Goal: Task Accomplishment & Management: Manage account settings

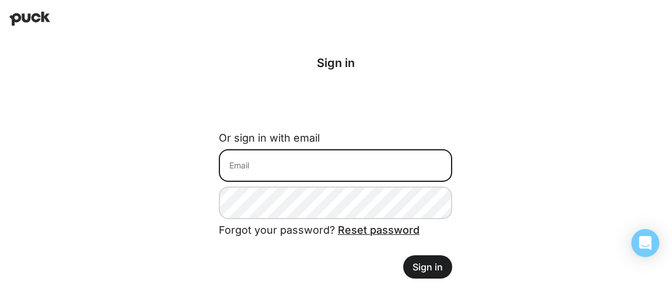
type input "[EMAIL_ADDRESS][DOMAIN_NAME]"
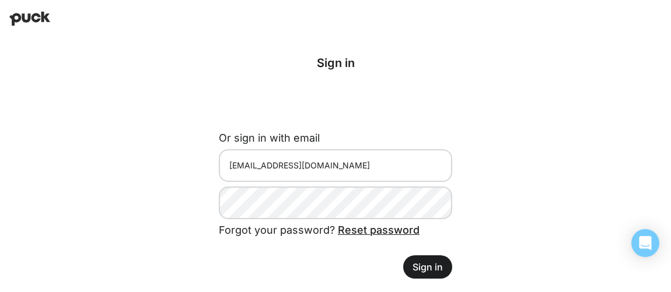
click at [426, 274] on button "Sign in" at bounding box center [427, 267] width 49 height 23
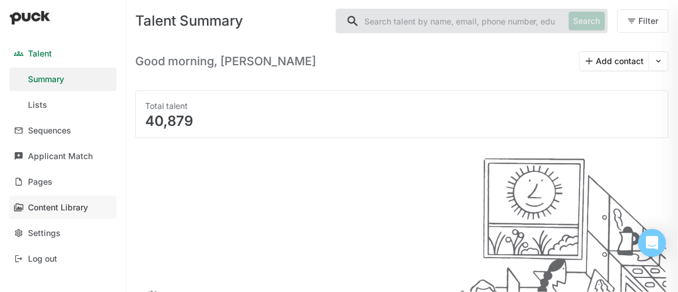
click at [47, 208] on div "Content Library" at bounding box center [58, 208] width 60 height 10
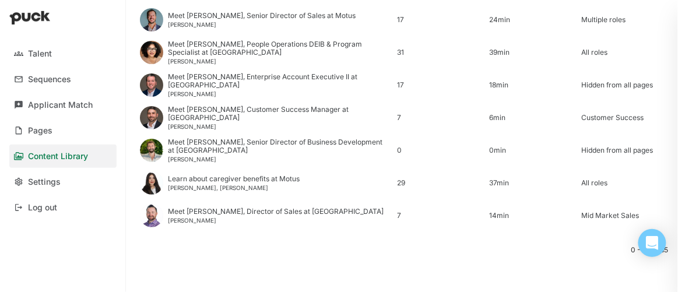
scroll to position [1062, 0]
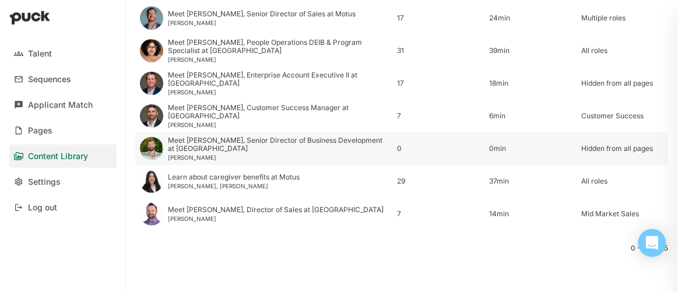
click at [180, 145] on div "Meet [PERSON_NAME], Senior Director of Business Development at [GEOGRAPHIC_DATA]" at bounding box center [278, 145] width 221 height 17
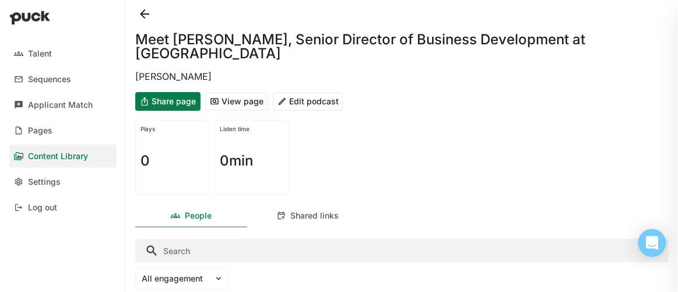
click at [240, 102] on button "View page" at bounding box center [236, 101] width 63 height 19
click at [48, 133] on div "Pages" at bounding box center [40, 131] width 25 height 10
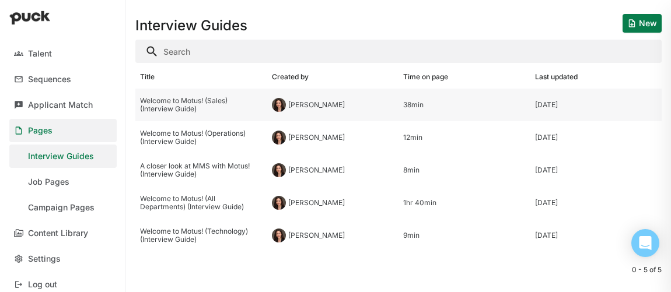
click at [172, 104] on div "Welcome to Motus! (Sales) (Interview Guide)" at bounding box center [201, 105] width 123 height 17
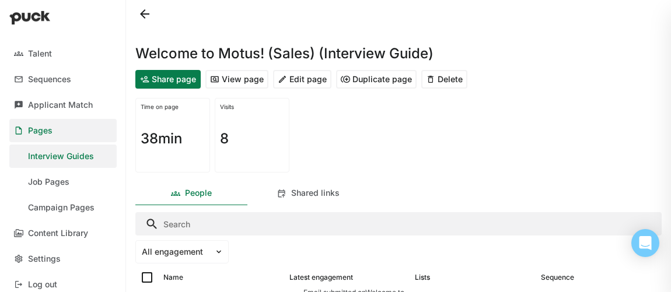
click at [304, 82] on button "Edit page" at bounding box center [302, 79] width 58 height 19
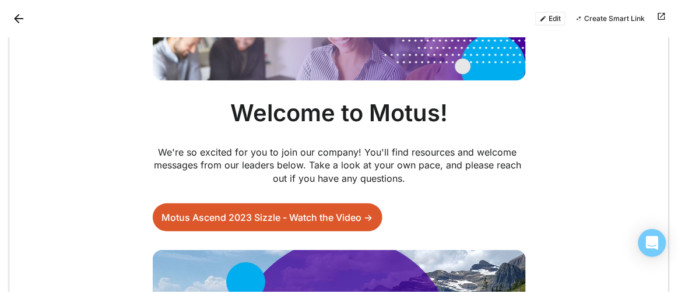
scroll to position [159, 0]
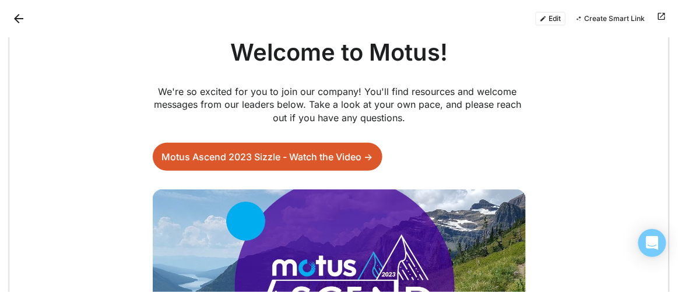
click at [548, 17] on button "Edit" at bounding box center [551, 19] width 31 height 14
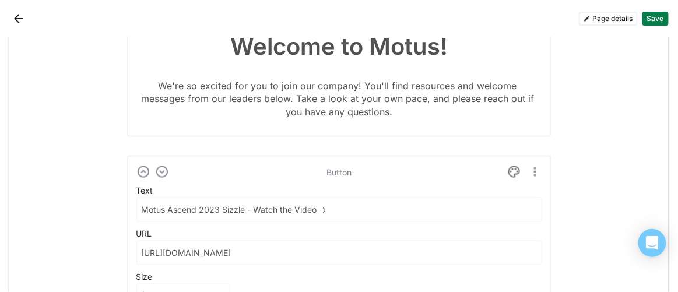
scroll to position [477, 0]
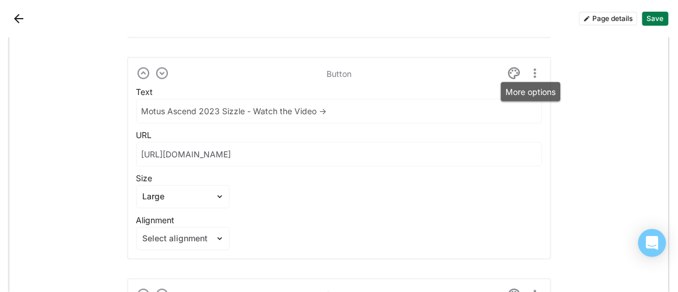
click at [530, 71] on img "More options" at bounding box center [536, 74] width 14 height 14
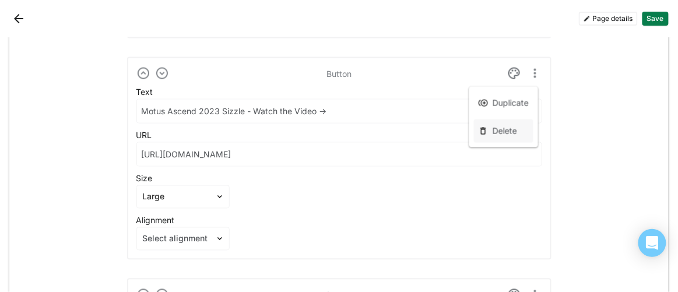
click at [508, 130] on div "Delete" at bounding box center [505, 131] width 25 height 10
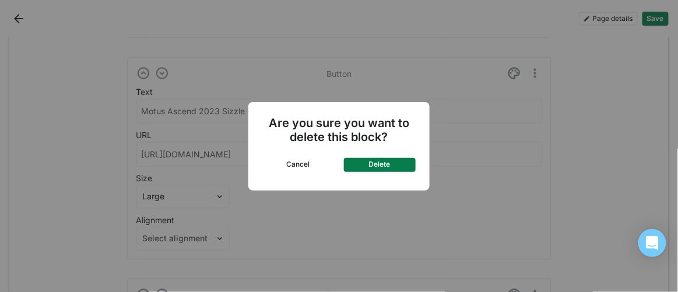
click at [368, 166] on button "Delete" at bounding box center [380, 165] width 72 height 14
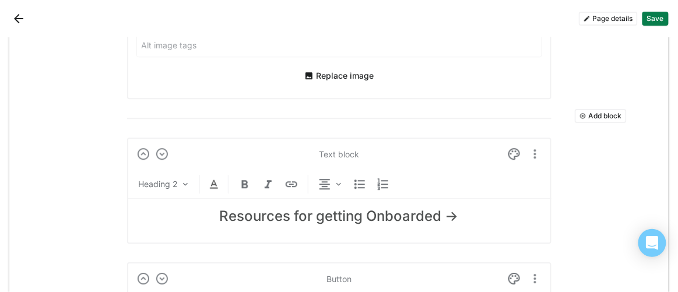
scroll to position [775, 0]
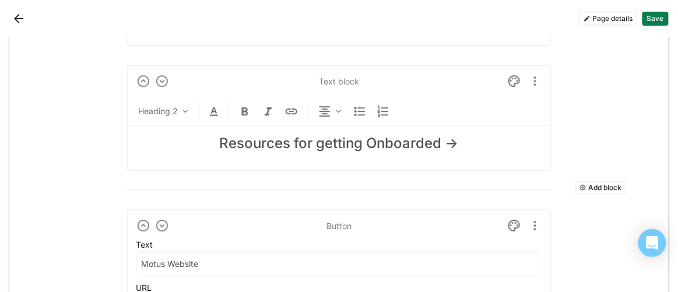
click at [662, 23] on button "Save" at bounding box center [656, 19] width 26 height 14
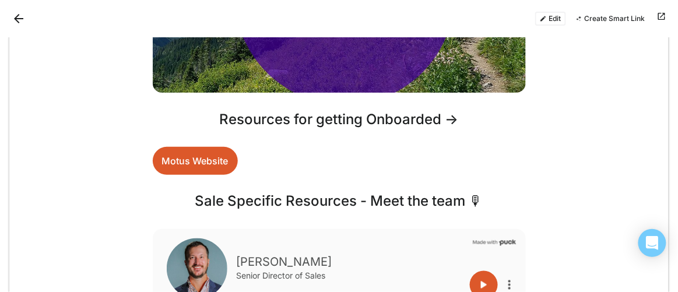
scroll to position [351, 0]
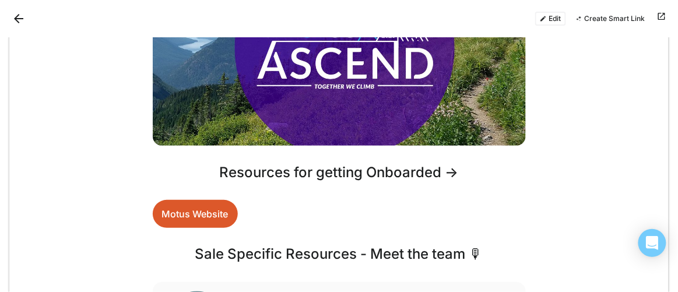
click at [212, 209] on link "Motus Website" at bounding box center [195, 214] width 85 height 28
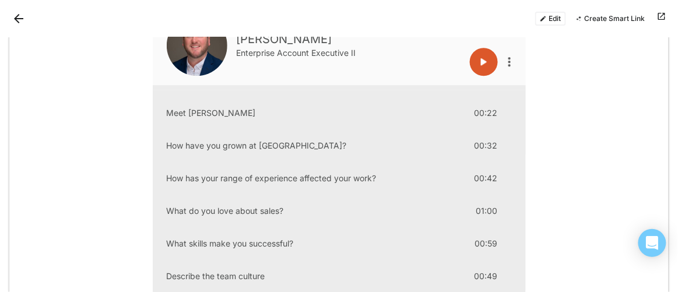
scroll to position [1983, 0]
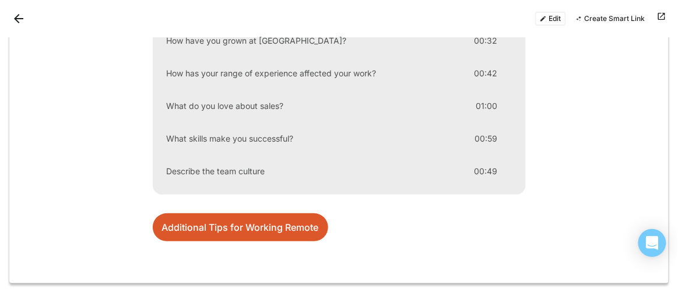
click at [193, 226] on link "Additional Tips for Working Remote" at bounding box center [241, 228] width 176 height 28
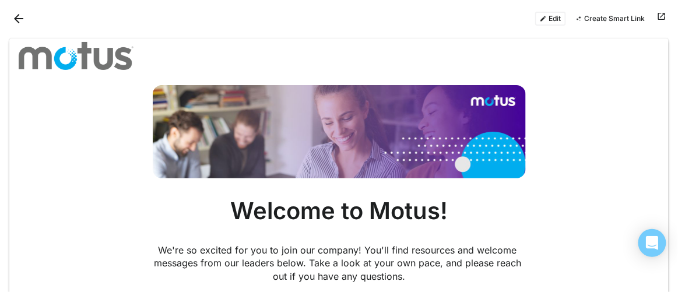
scroll to position [0, 0]
click at [549, 18] on button "Edit" at bounding box center [551, 19] width 31 height 14
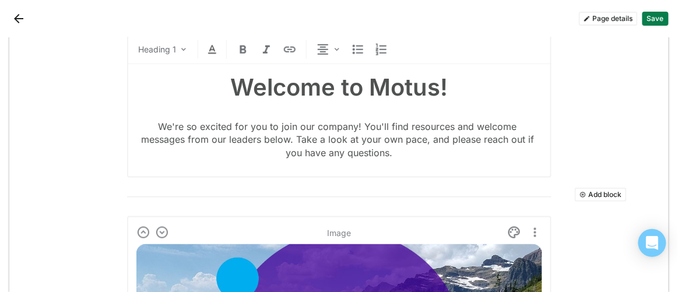
scroll to position [371, 0]
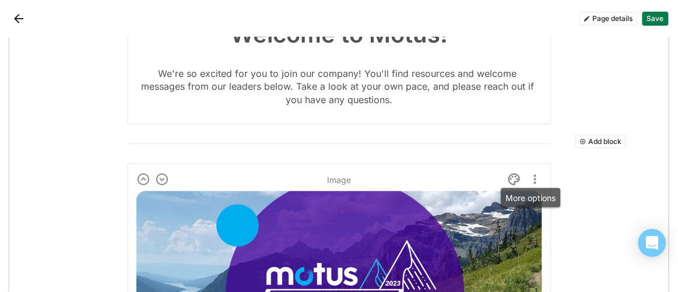
click at [533, 177] on img "More options" at bounding box center [536, 180] width 14 height 14
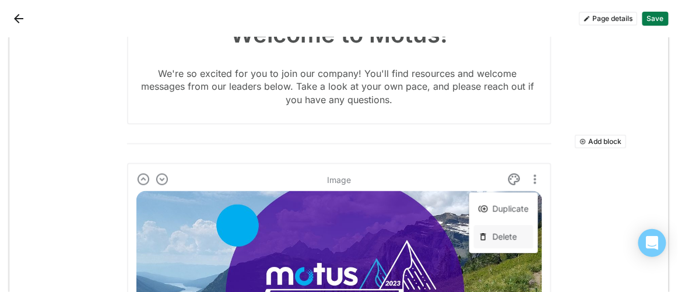
click at [504, 236] on div "Delete" at bounding box center [505, 237] width 25 height 10
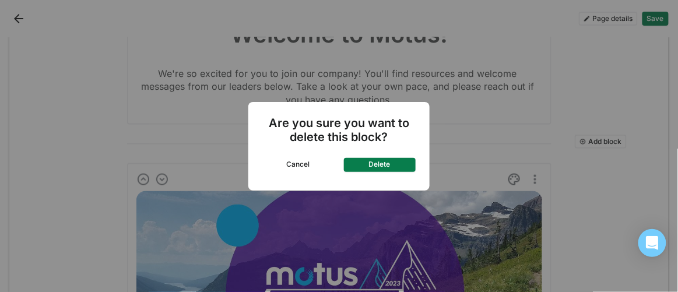
click at [403, 169] on button "Delete" at bounding box center [380, 165] width 72 height 14
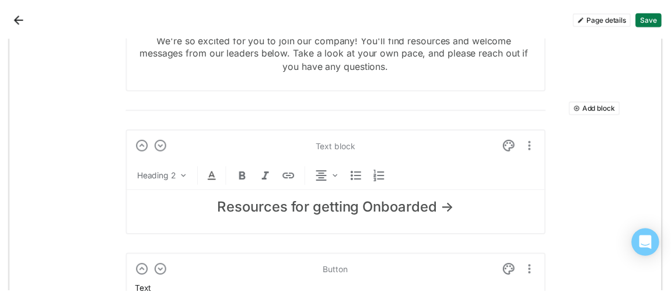
scroll to position [318, 0]
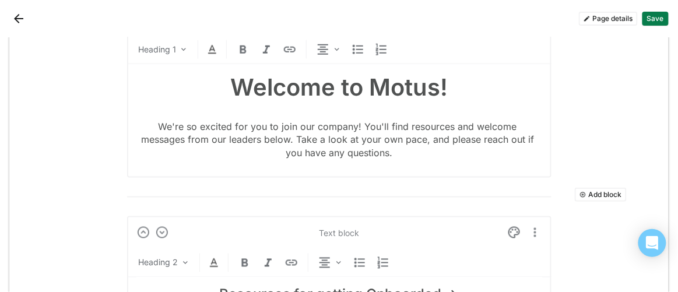
click at [531, 230] on img "More options" at bounding box center [536, 233] width 14 height 14
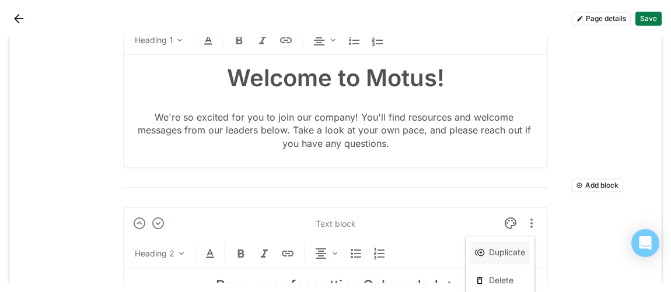
scroll to position [14, 0]
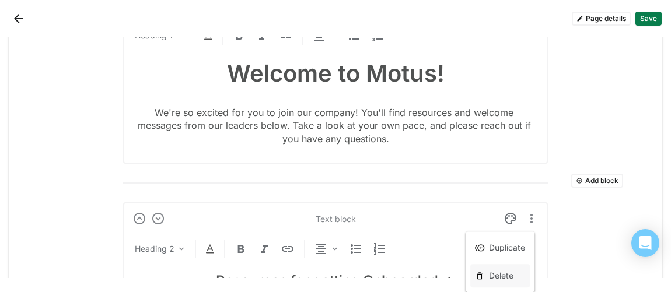
click at [504, 275] on div "Delete" at bounding box center [501, 276] width 25 height 10
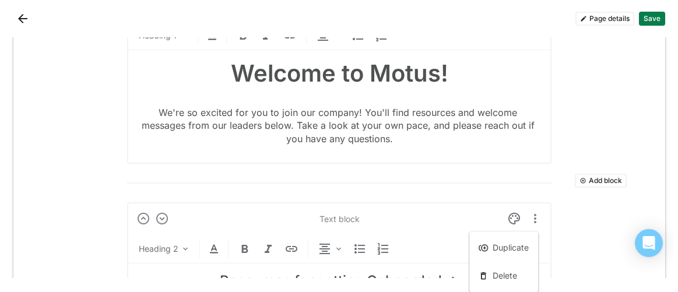
scroll to position [0, 0]
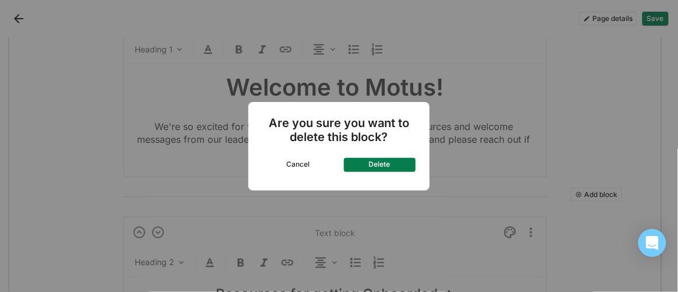
click at [389, 166] on button "Delete" at bounding box center [380, 165] width 72 height 14
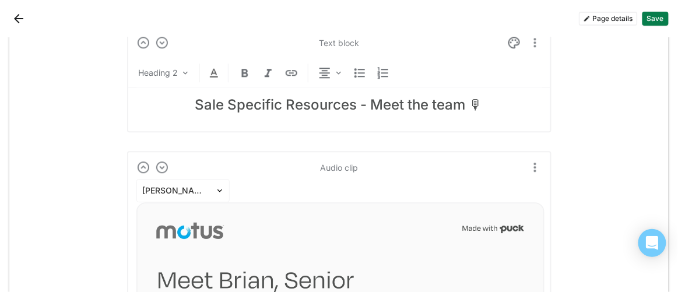
scroll to position [742, 0]
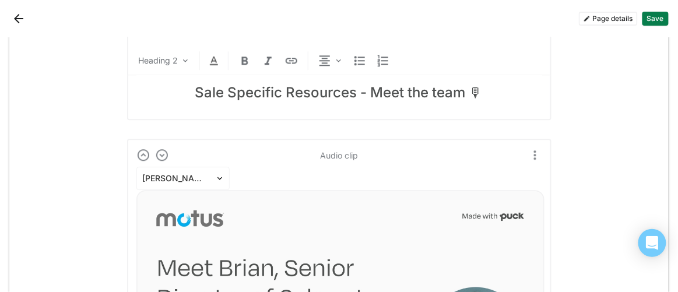
click at [662, 19] on button "Save" at bounding box center [656, 19] width 26 height 14
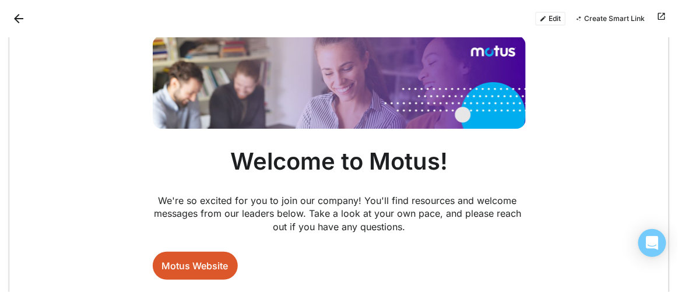
scroll to position [0, 0]
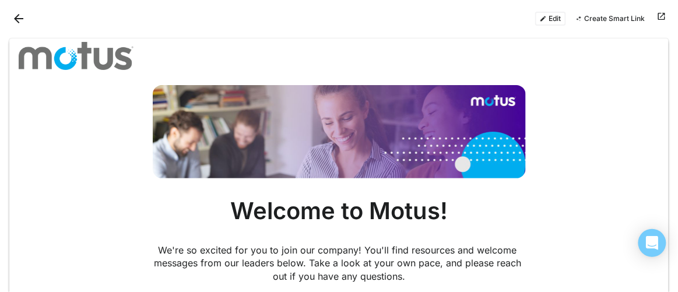
click at [550, 18] on button "Edit" at bounding box center [551, 19] width 31 height 14
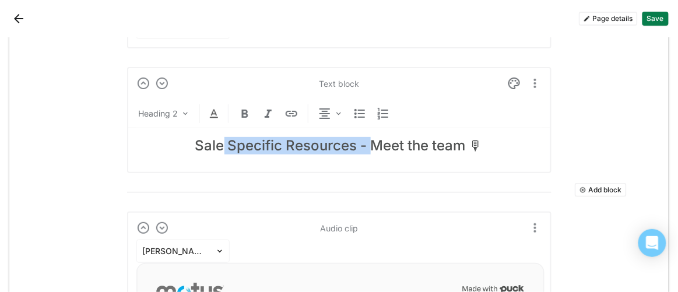
scroll to position [669, 0]
drag, startPoint x: 287, startPoint y: 142, endPoint x: 187, endPoint y: 141, distance: 99.8
click at [187, 141] on h2 "Sale Specific Resources - Meet the team 🎙" at bounding box center [340, 146] width 406 height 17
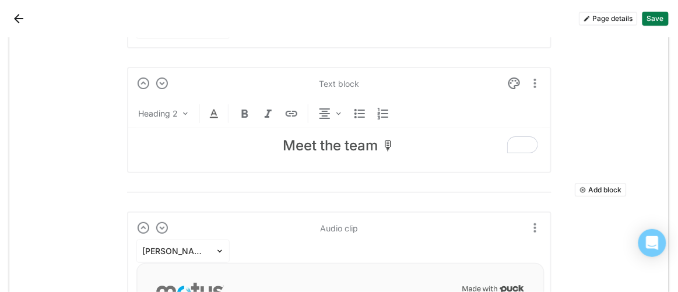
click at [340, 145] on h2 "Meet the team 🎙" at bounding box center [340, 146] width 406 height 17
click at [650, 22] on button "Save" at bounding box center [656, 19] width 26 height 14
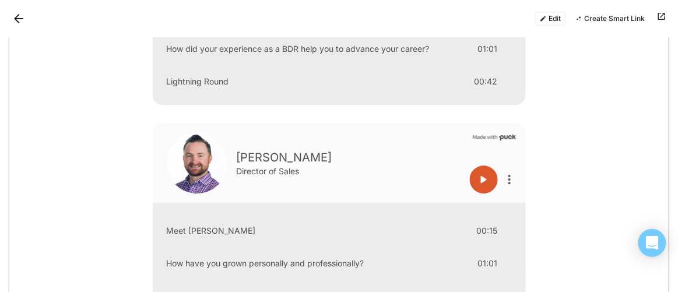
scroll to position [0, 0]
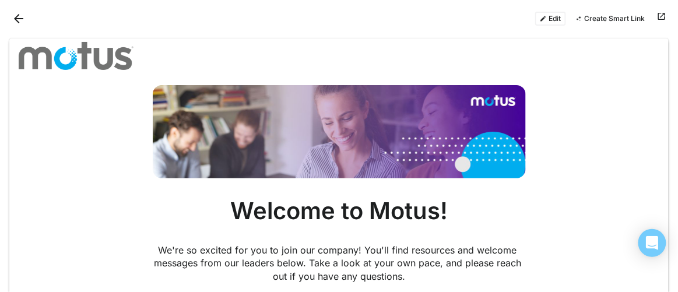
click at [18, 20] on button "Back" at bounding box center [18, 18] width 19 height 19
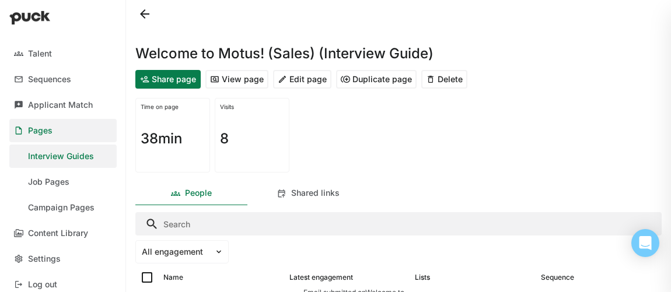
click at [148, 12] on button at bounding box center [144, 14] width 19 height 19
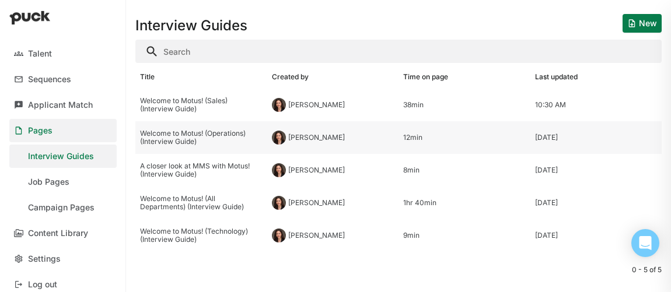
click at [188, 134] on div "Welcome to Motus! (Operations) (Interview Guide)" at bounding box center [201, 138] width 123 height 17
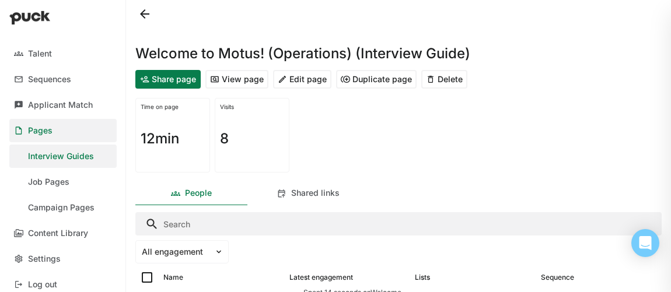
click at [296, 76] on button "Edit page" at bounding box center [302, 79] width 58 height 19
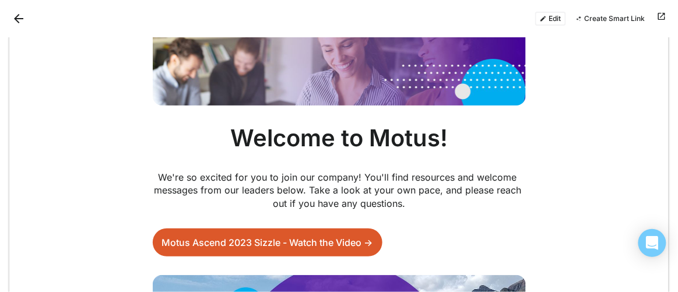
scroll to position [159, 0]
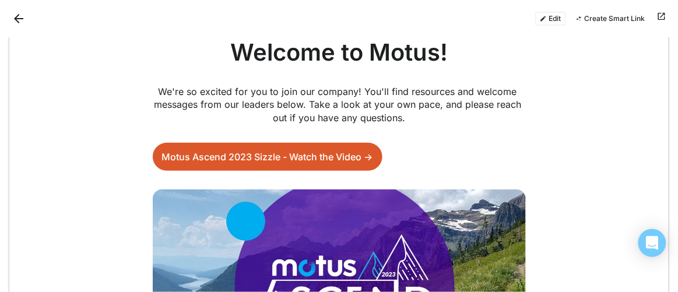
click at [554, 19] on button "Edit" at bounding box center [551, 19] width 31 height 14
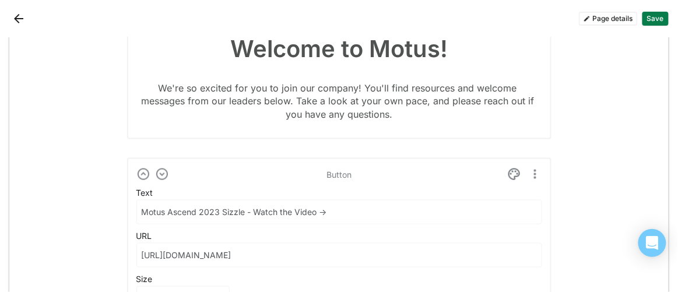
scroll to position [424, 0]
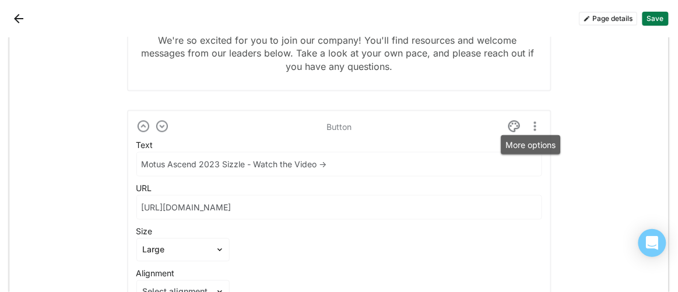
click at [531, 125] on img "More options" at bounding box center [536, 127] width 14 height 14
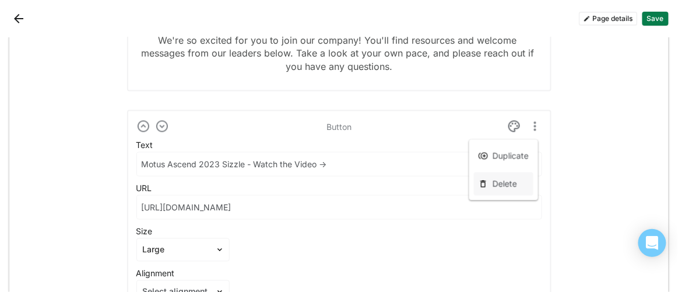
click at [508, 181] on div "Delete" at bounding box center [505, 184] width 25 height 10
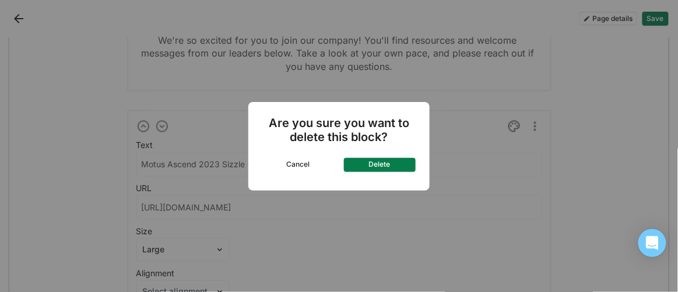
click at [387, 166] on button "Delete" at bounding box center [380, 165] width 72 height 14
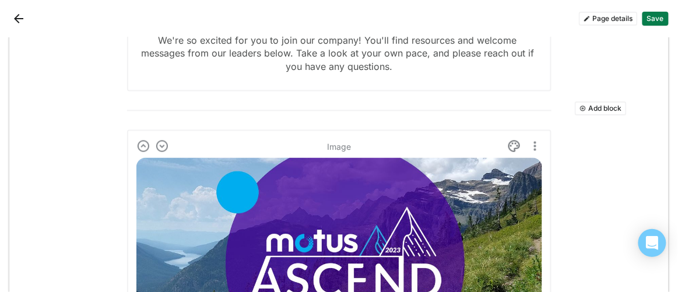
scroll to position [404, 0]
click at [530, 145] on img "More options" at bounding box center [536, 146] width 14 height 14
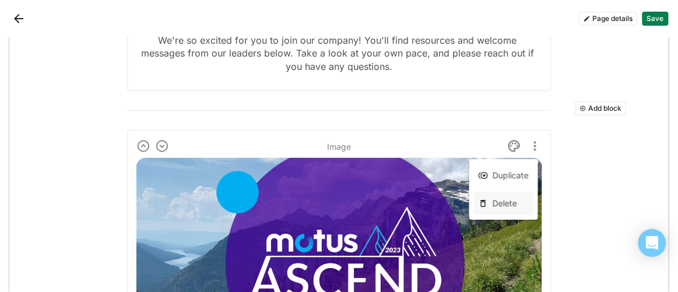
click at [501, 203] on div "Delete" at bounding box center [505, 204] width 25 height 10
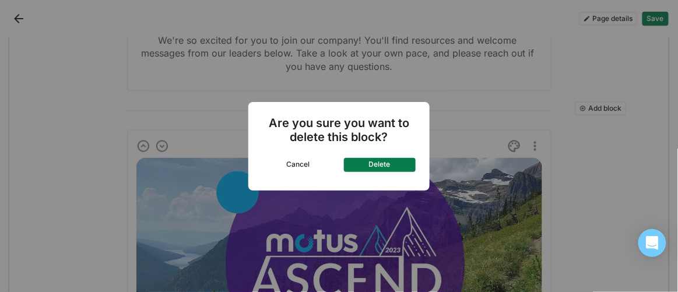
click at [394, 167] on button "Delete" at bounding box center [380, 165] width 72 height 14
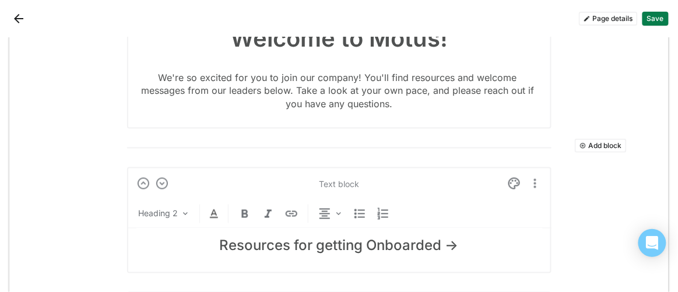
scroll to position [351, 0]
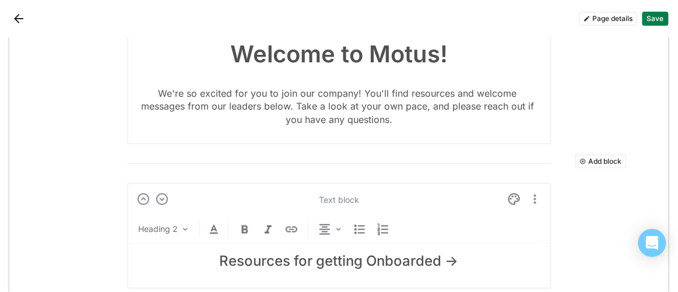
click at [531, 197] on img "More options" at bounding box center [536, 200] width 14 height 14
click at [509, 255] on div "Delete" at bounding box center [505, 257] width 25 height 10
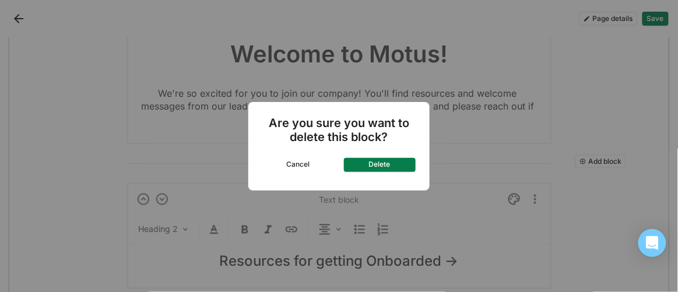
click at [394, 169] on button "Delete" at bounding box center [380, 165] width 72 height 14
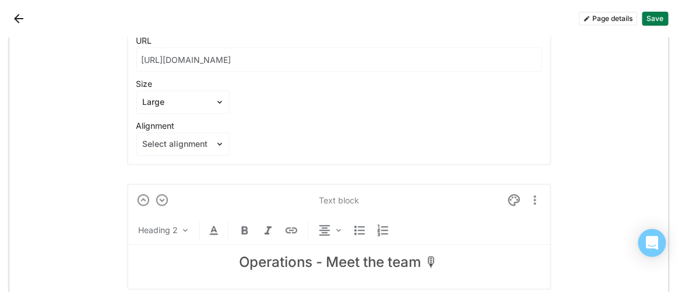
scroll to position [617, 0]
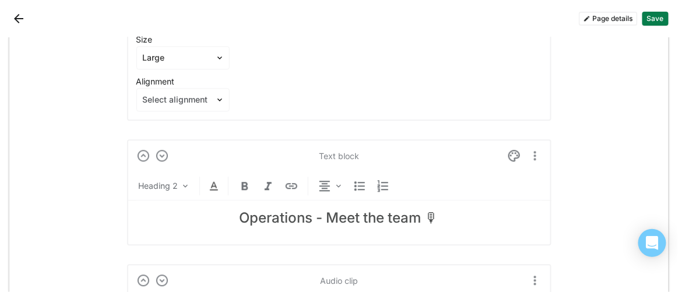
click at [383, 217] on h2 "Operations - Meet the team 🎙" at bounding box center [340, 218] width 406 height 17
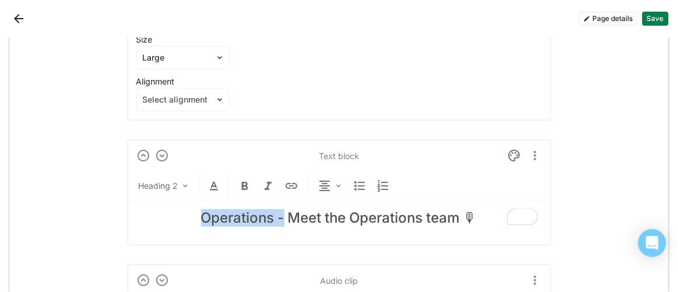
drag, startPoint x: 281, startPoint y: 216, endPoint x: 187, endPoint y: 228, distance: 94.6
click at [187, 228] on div "Operations - Meet the Operations team 🎙" at bounding box center [340, 219] width 406 height 36
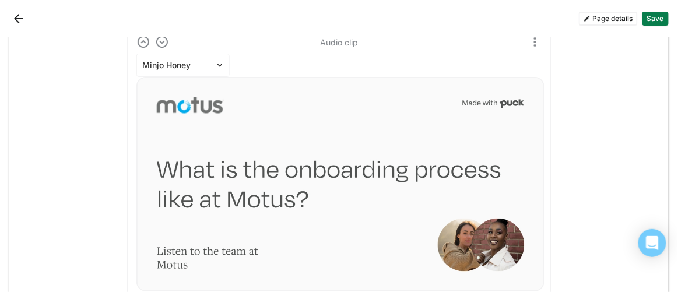
scroll to position [1041, 0]
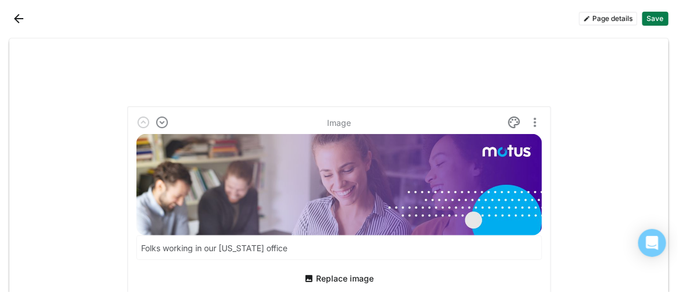
click at [657, 19] on button "Save" at bounding box center [656, 19] width 26 height 14
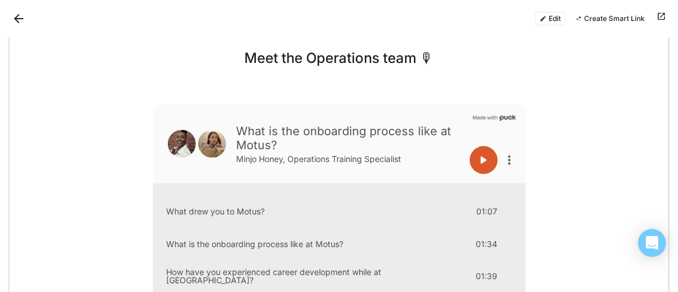
click at [19, 20] on button "Back" at bounding box center [18, 18] width 19 height 19
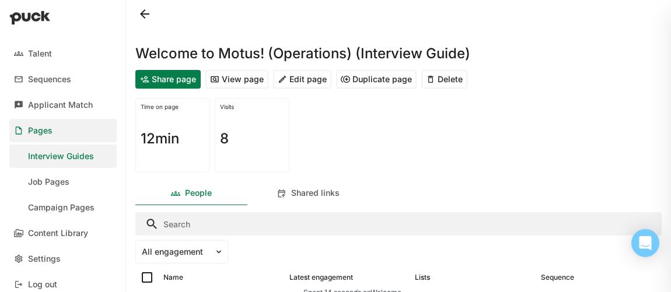
click at [140, 14] on button at bounding box center [144, 14] width 19 height 19
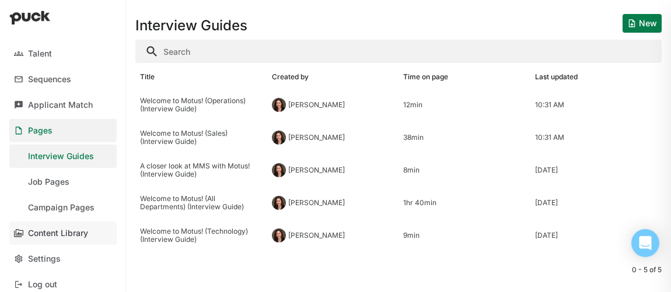
click at [53, 235] on div "Content Library" at bounding box center [58, 234] width 60 height 10
click at [172, 172] on div "A closer look at MMS with Motus! (Interview Guide)" at bounding box center [201, 170] width 123 height 17
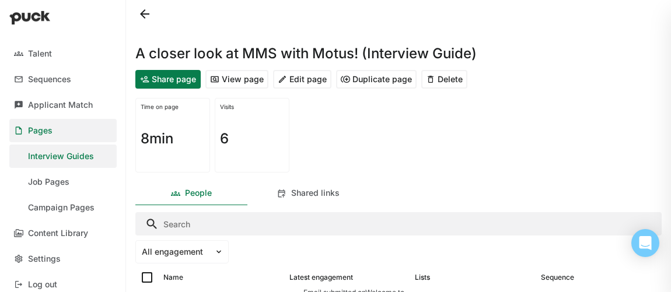
click at [303, 79] on button "Edit page" at bounding box center [302, 79] width 58 height 19
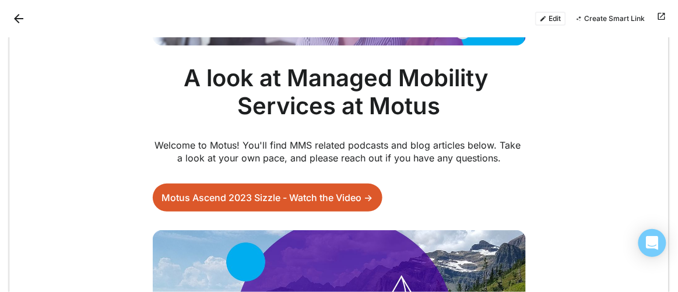
scroll to position [212, 0]
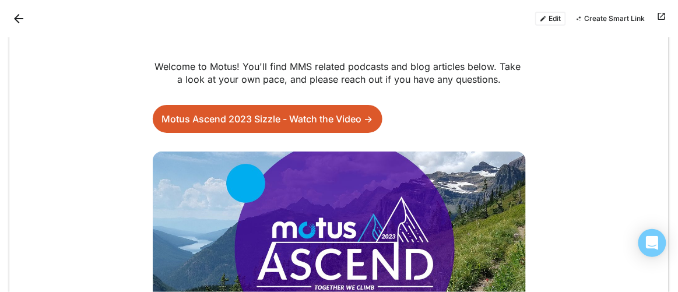
drag, startPoint x: 556, startPoint y: 15, endPoint x: 550, endPoint y: 20, distance: 7.9
click at [555, 15] on button "Edit" at bounding box center [551, 19] width 31 height 14
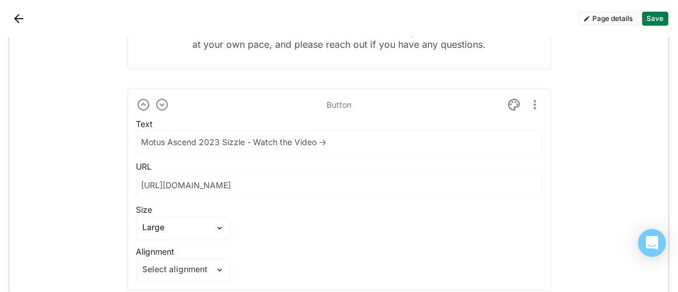
scroll to position [477, 0]
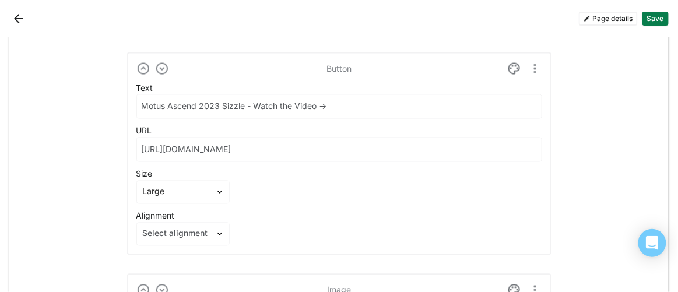
click at [531, 68] on img "More options" at bounding box center [536, 69] width 14 height 14
click at [490, 131] on div "Delete" at bounding box center [504, 125] width 60 height 23
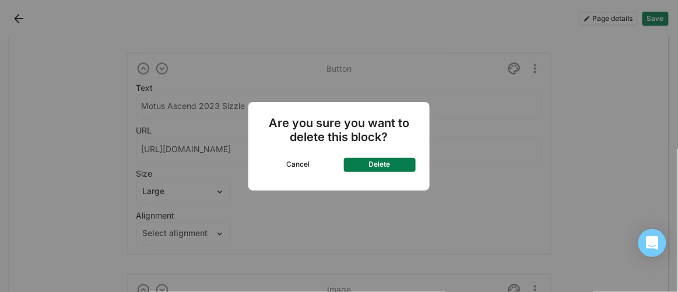
click at [397, 160] on button "Delete" at bounding box center [380, 165] width 72 height 14
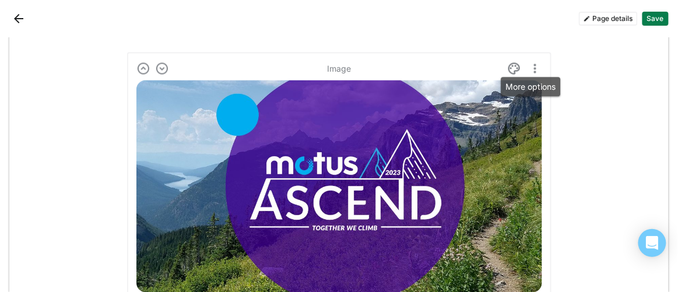
click at [533, 68] on img "More options" at bounding box center [536, 69] width 14 height 14
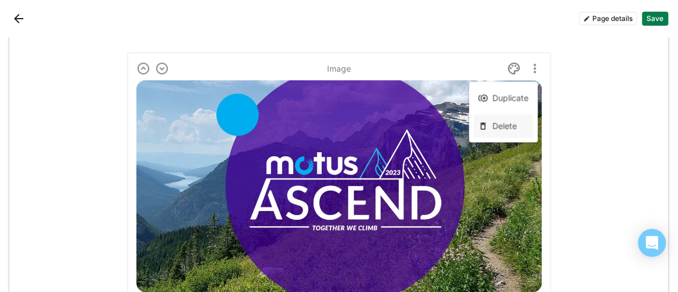
click at [495, 128] on div "Delete" at bounding box center [505, 126] width 25 height 10
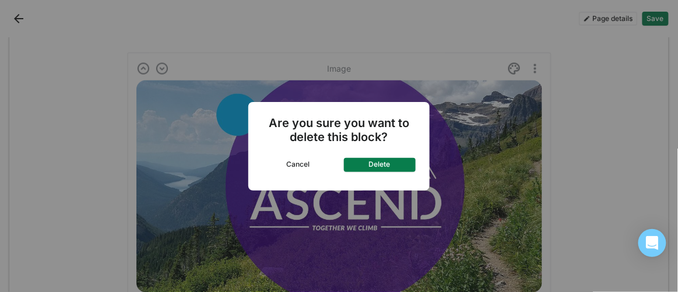
click at [398, 162] on button "Delete" at bounding box center [380, 165] width 72 height 14
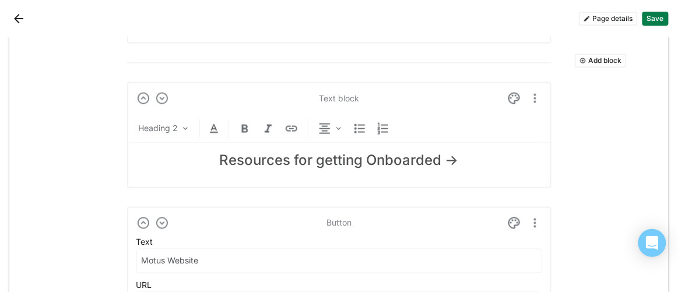
scroll to position [424, 0]
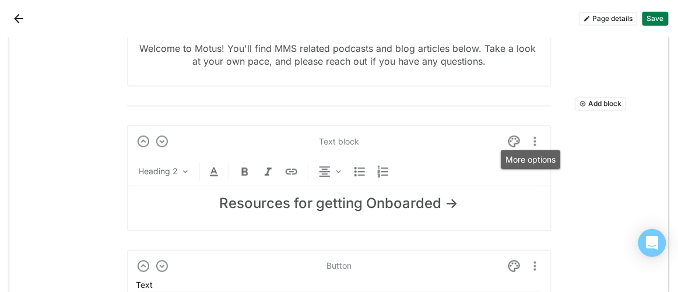
click at [530, 141] on img "More options" at bounding box center [536, 142] width 14 height 14
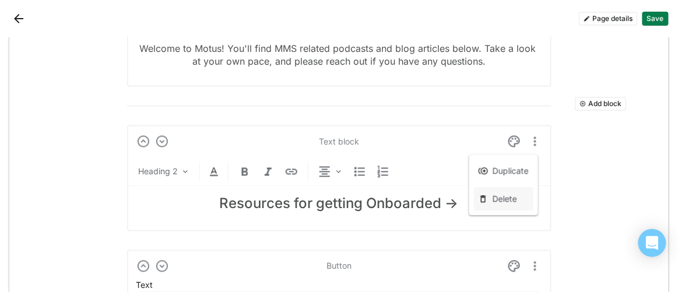
click at [499, 195] on div "Delete" at bounding box center [505, 199] width 25 height 10
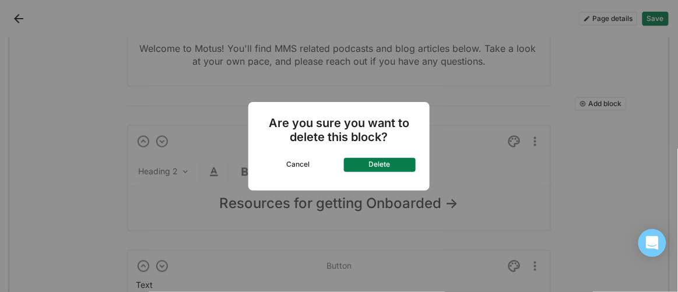
click at [410, 163] on button "Delete" at bounding box center [380, 165] width 72 height 14
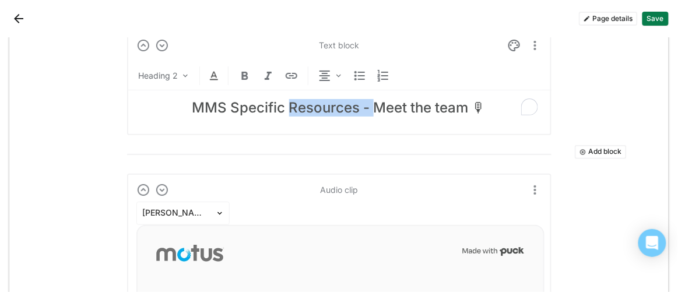
scroll to position [722, 0]
drag, startPoint x: 368, startPoint y: 106, endPoint x: 180, endPoint y: 109, distance: 188.5
click at [180, 109] on h2 "MMS Specific Resources - Meet the team 🎙" at bounding box center [340, 108] width 406 height 17
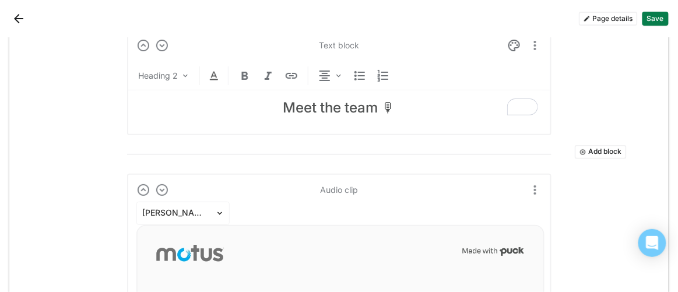
click at [341, 105] on h2 "Meet the team 🎙" at bounding box center [340, 108] width 406 height 17
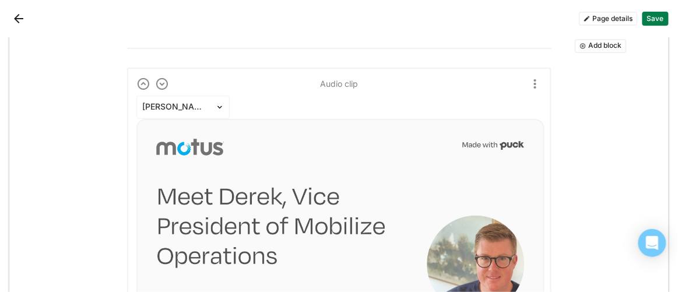
scroll to position [951, 0]
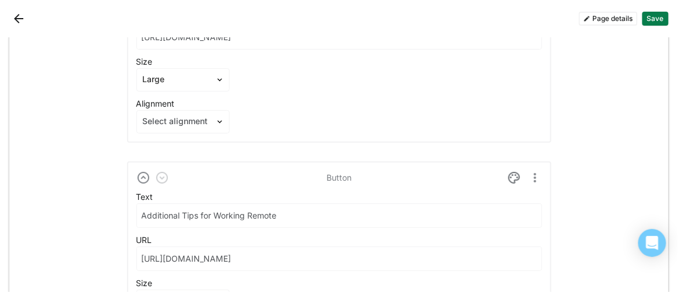
click at [659, 17] on button "Save" at bounding box center [656, 19] width 26 height 14
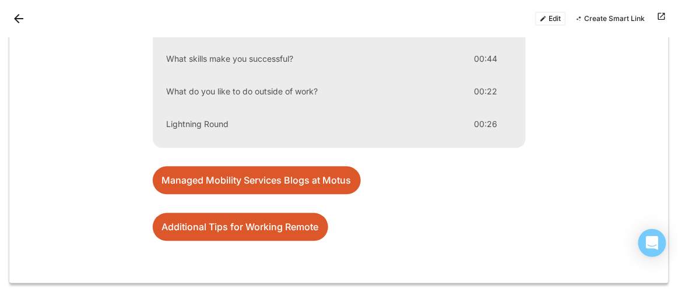
click at [226, 179] on link "Managed Mobility Services Blogs at Motus" at bounding box center [257, 181] width 208 height 28
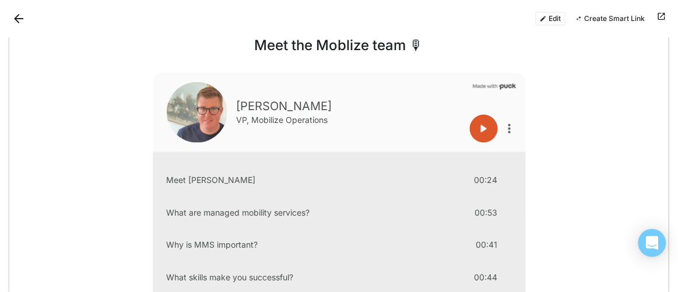
scroll to position [227, 0]
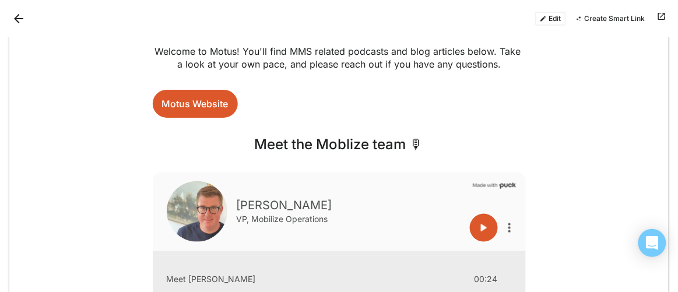
click at [547, 16] on button "Edit" at bounding box center [551, 19] width 31 height 14
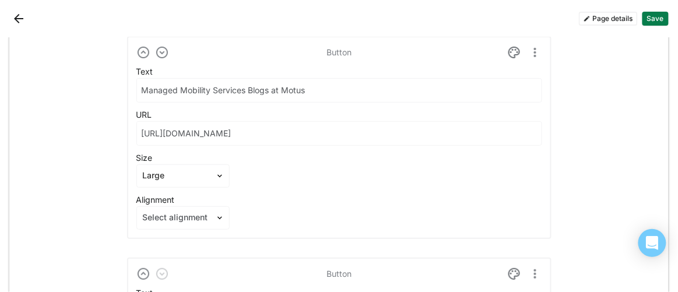
scroll to position [1143, 0]
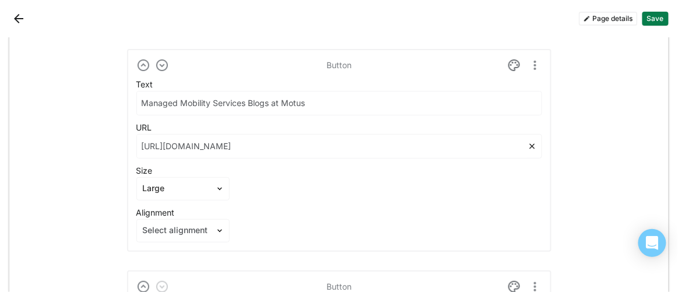
drag, startPoint x: 339, startPoint y: 143, endPoint x: 130, endPoint y: 144, distance: 209.4
click at [130, 144] on div "Button Text Managed Mobility Services Blogs at Motus URL https://www.motus.com/…" at bounding box center [339, 150] width 425 height 203
paste input "category/managed-mobility/"
type input "https://www.motus.com/blog/category/managed-mobility/"
click at [211, 99] on input "Managed Mobility Services Blogs at Motus" at bounding box center [332, 103] width 391 height 23
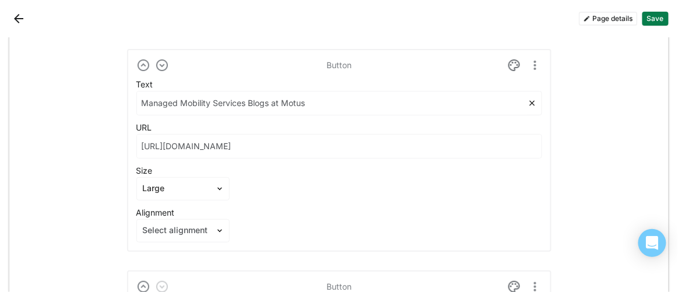
click at [211, 99] on input "Managed Mobility Services Blogs at Motus" at bounding box center [332, 103] width 391 height 23
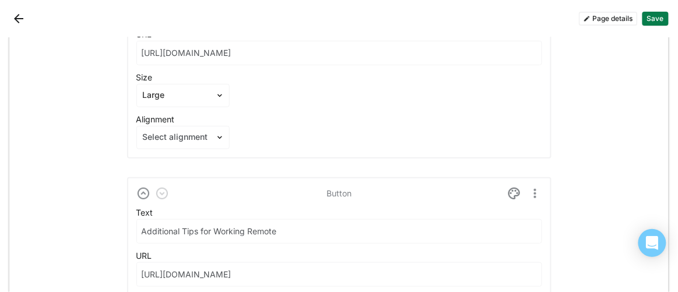
scroll to position [1250, 0]
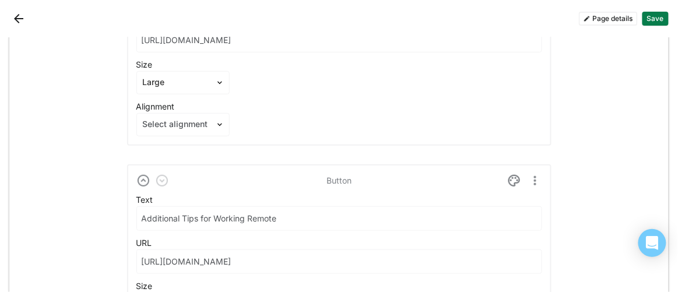
type input "Managed Mobility Blogs at Motus"
click at [659, 18] on button "Save" at bounding box center [656, 19] width 26 height 14
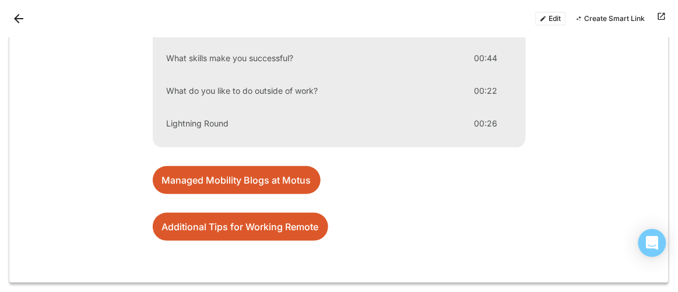
scroll to position [545, 0]
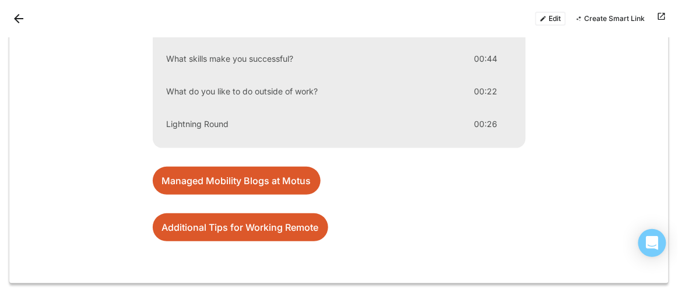
click at [281, 178] on link "Managed Mobility Blogs at Motus" at bounding box center [237, 181] width 168 height 28
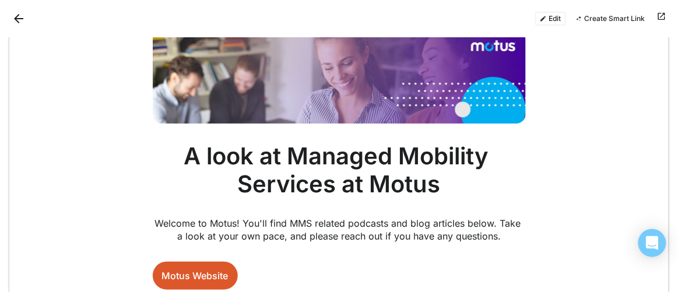
scroll to position [0, 0]
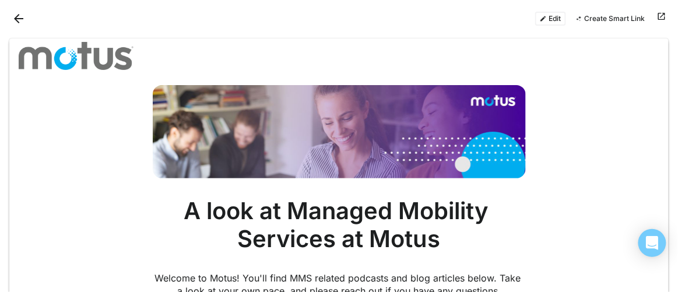
click at [21, 18] on button "Back" at bounding box center [18, 18] width 19 height 19
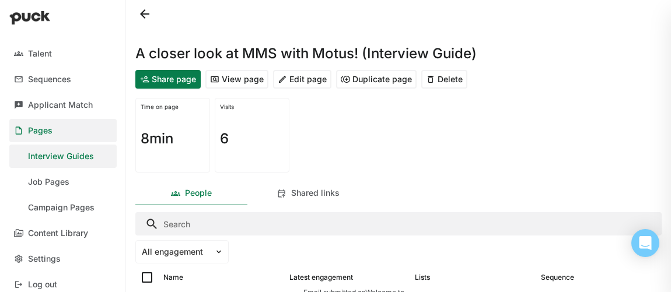
click at [145, 15] on button at bounding box center [144, 14] width 19 height 19
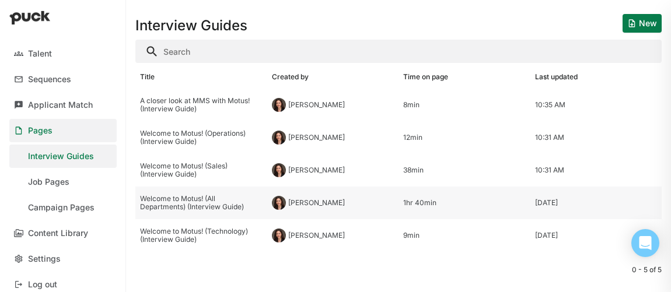
click at [184, 207] on div "Welcome to Motus! (All Departments) (Interview Guide)" at bounding box center [201, 203] width 123 height 17
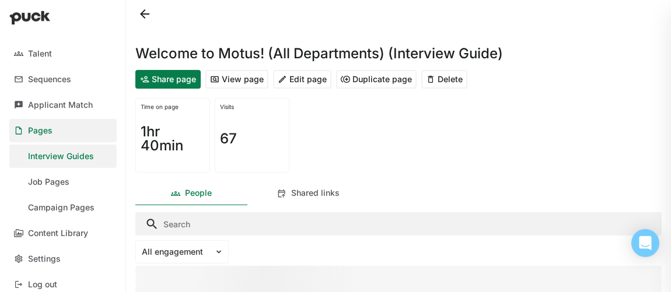
click at [294, 79] on button "Edit page" at bounding box center [302, 79] width 58 height 19
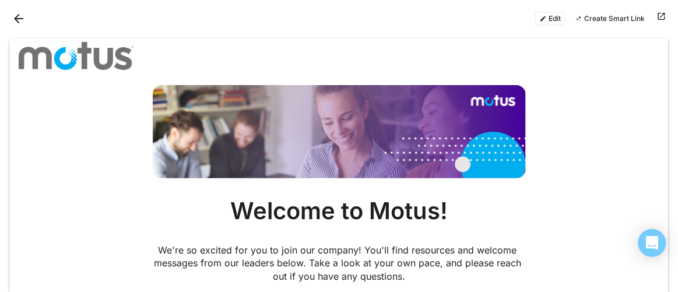
click at [553, 20] on button "Edit" at bounding box center [551, 19] width 31 height 14
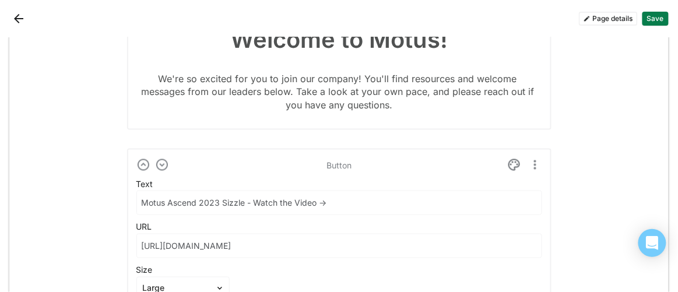
scroll to position [424, 0]
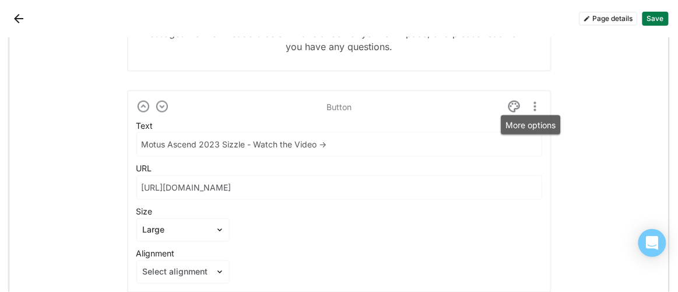
click at [531, 108] on img "More options" at bounding box center [536, 107] width 14 height 14
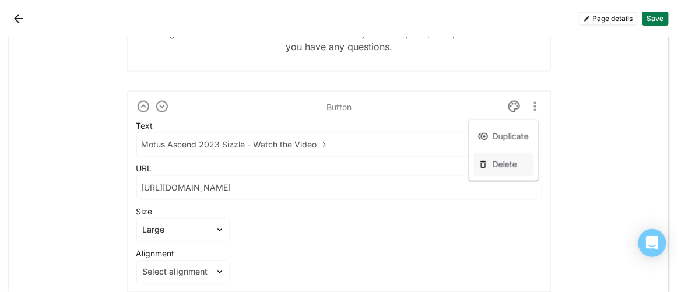
click at [513, 166] on div "Delete" at bounding box center [505, 165] width 25 height 10
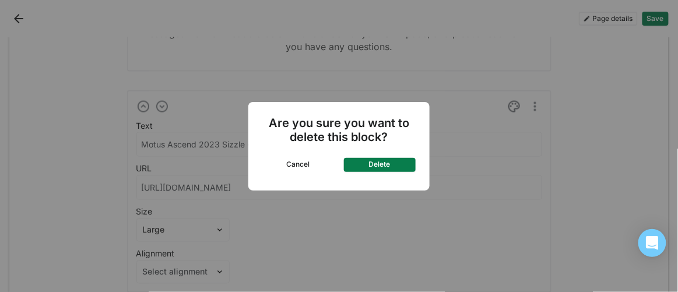
click at [385, 166] on button "Delete" at bounding box center [380, 165] width 72 height 14
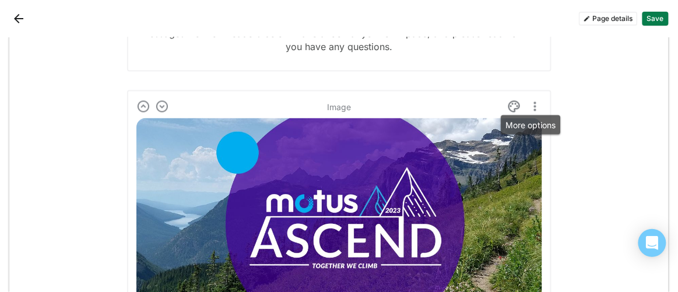
click at [530, 105] on img "More options" at bounding box center [536, 107] width 14 height 14
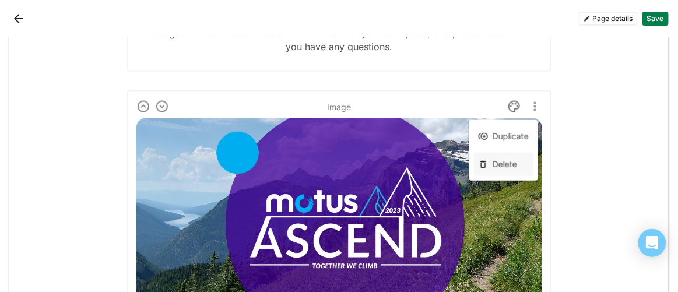
click at [490, 166] on div "Delete" at bounding box center [504, 164] width 60 height 23
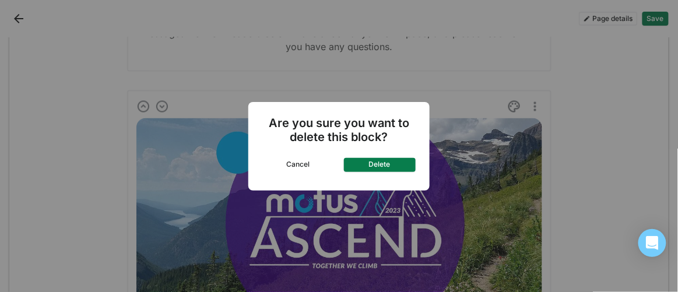
click at [410, 166] on button "Delete" at bounding box center [380, 165] width 72 height 14
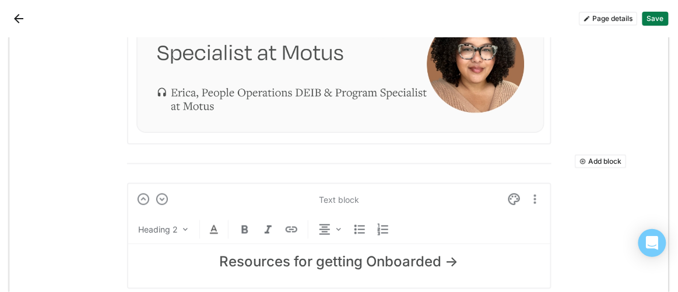
scroll to position [1432, 0]
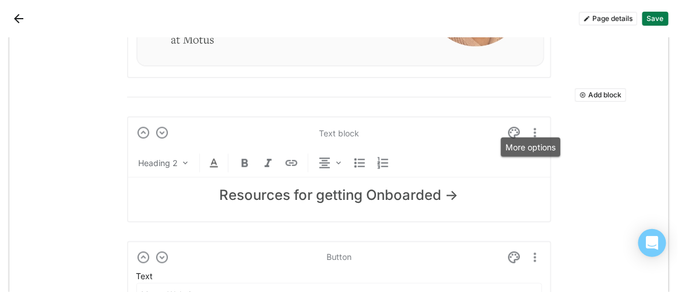
click at [533, 128] on img "More options" at bounding box center [536, 133] width 14 height 14
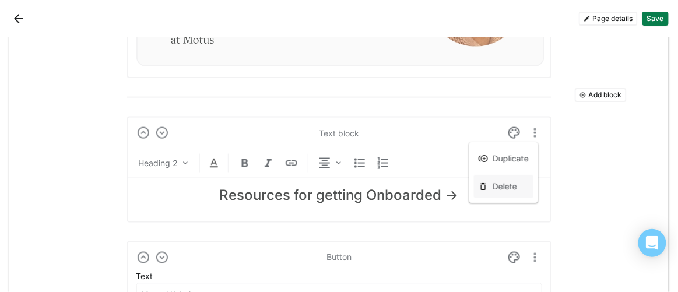
click at [510, 187] on div "Delete" at bounding box center [505, 187] width 25 height 10
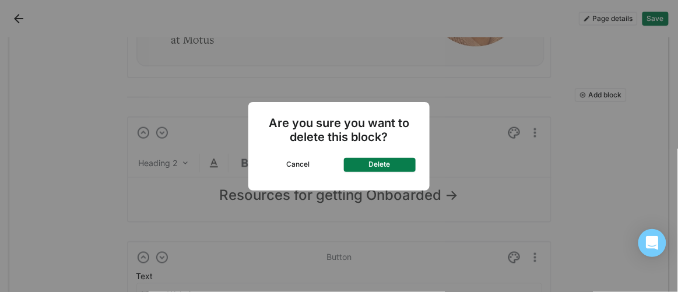
click at [382, 160] on button "Delete" at bounding box center [380, 165] width 72 height 14
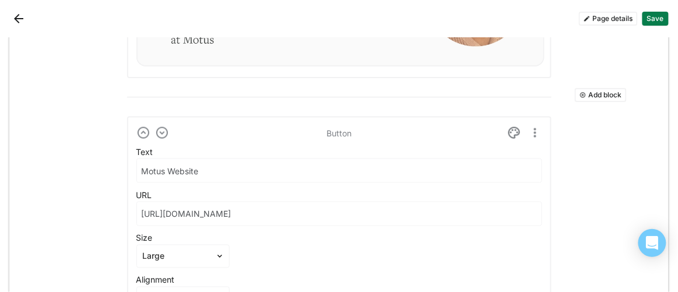
click at [590, 90] on button "Add block" at bounding box center [601, 95] width 52 height 14
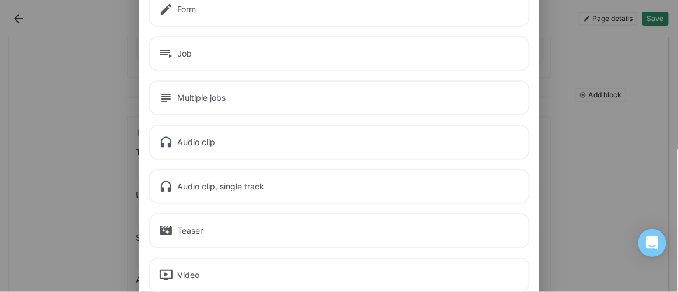
scroll to position [212, 0]
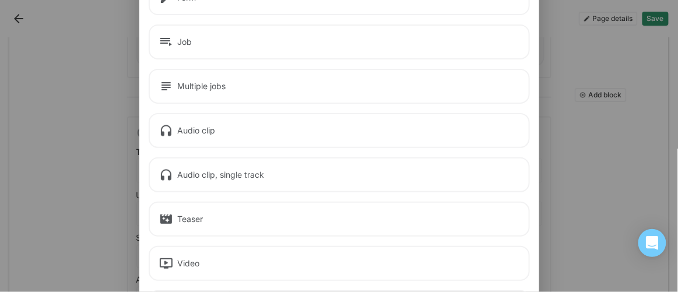
click at [215, 128] on div "Audio clip" at bounding box center [340, 130] width 382 height 35
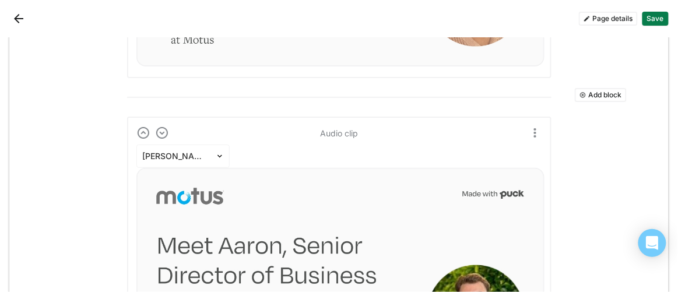
scroll to position [1485, 0]
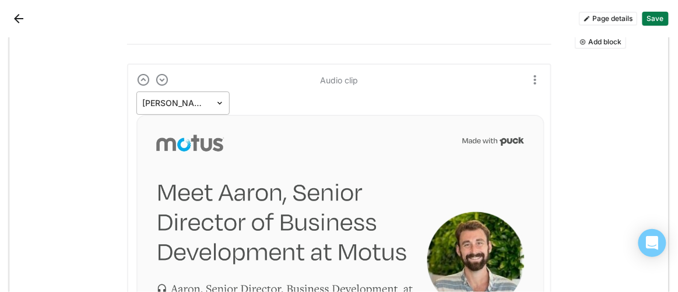
click at [215, 99] on img at bounding box center [219, 103] width 9 height 9
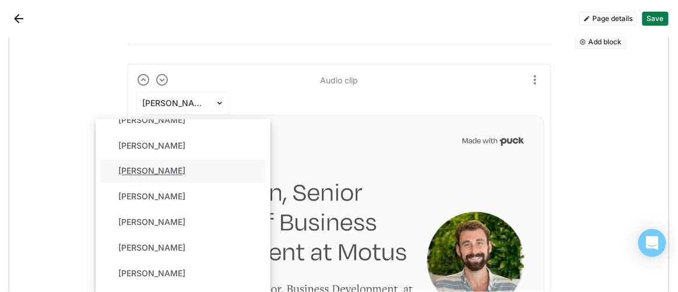
scroll to position [53, 0]
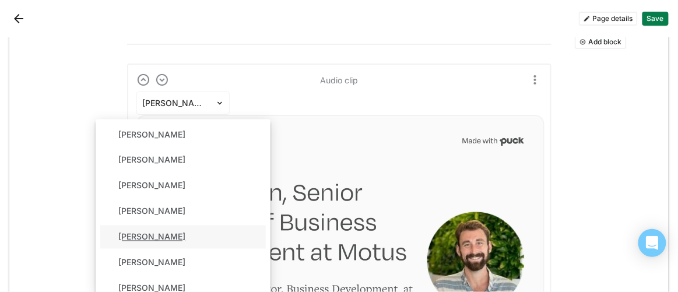
click at [183, 233] on div "[PERSON_NAME]" at bounding box center [152, 238] width 67 height 10
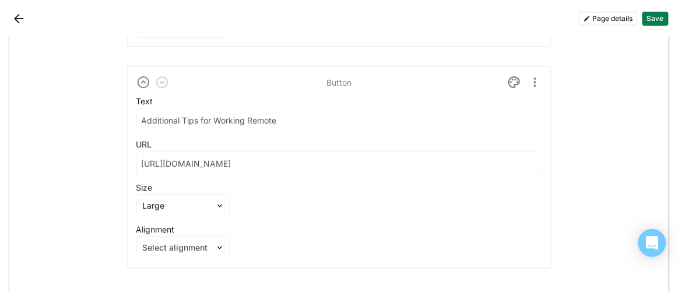
scroll to position [2121, 0]
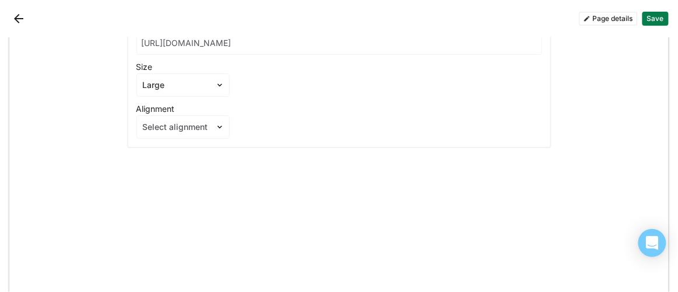
click at [653, 18] on button "Save" at bounding box center [656, 19] width 26 height 14
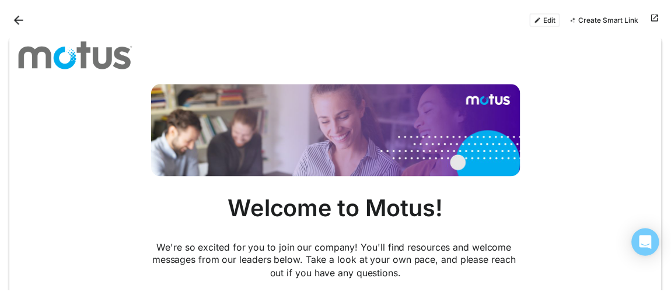
scroll to position [0, 0]
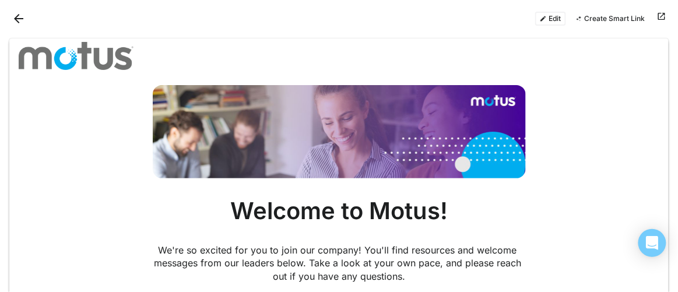
click at [12, 22] on button "Back" at bounding box center [18, 18] width 19 height 19
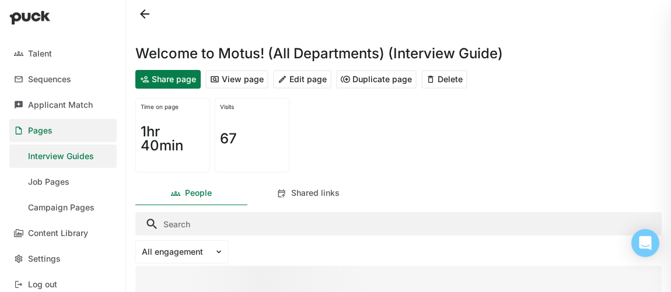
click at [142, 16] on button at bounding box center [144, 14] width 19 height 19
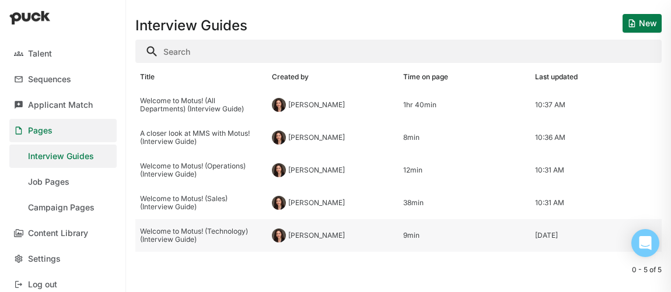
click at [198, 235] on div "Welcome to Motus! (Technology) (Interview Guide)" at bounding box center [201, 236] width 123 height 17
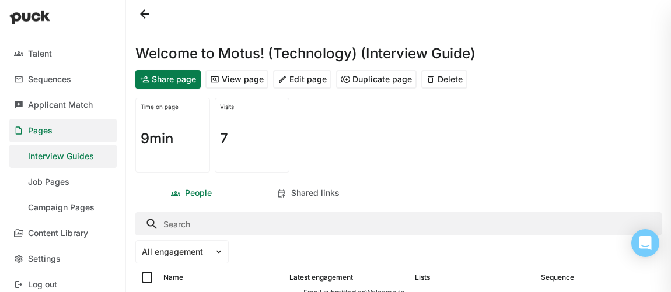
click at [302, 76] on button "Edit page" at bounding box center [302, 79] width 58 height 19
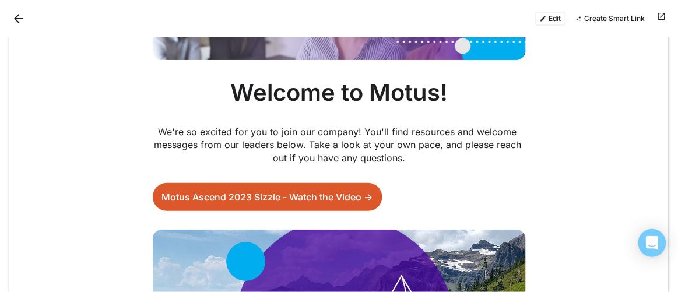
scroll to position [212, 0]
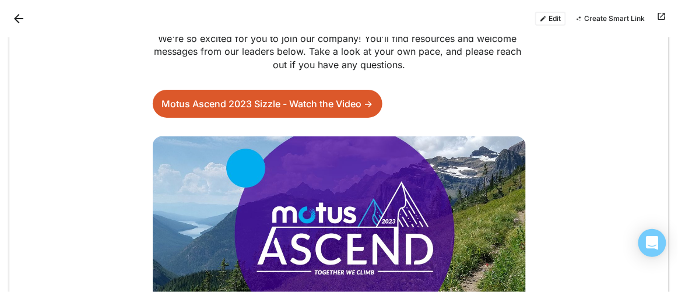
click at [552, 22] on button "Edit" at bounding box center [551, 19] width 31 height 14
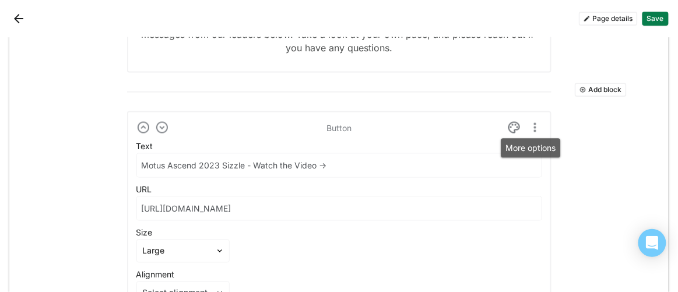
scroll to position [404, 0]
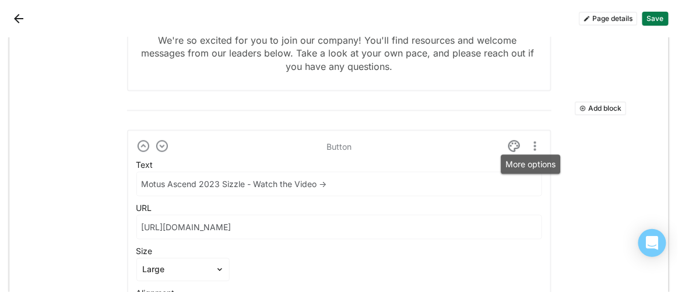
click at [530, 149] on img "More options" at bounding box center [536, 146] width 14 height 14
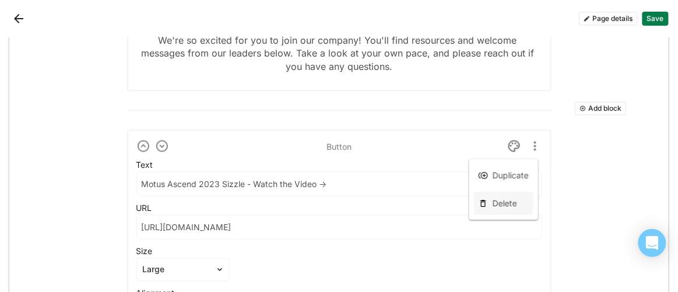
click at [504, 203] on div "Delete" at bounding box center [505, 204] width 25 height 10
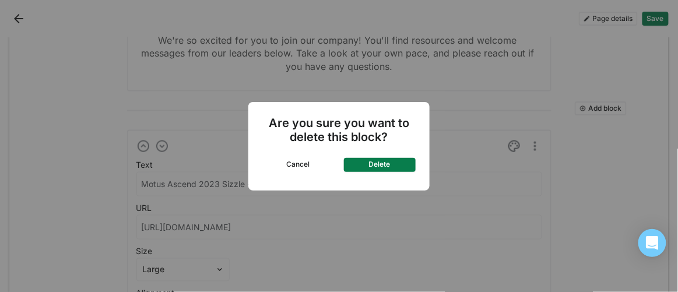
click at [394, 166] on button "Delete" at bounding box center [380, 165] width 72 height 14
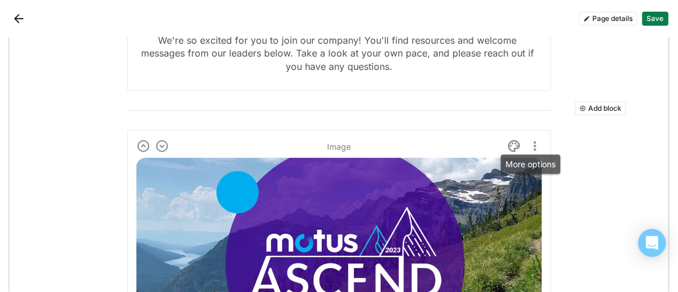
click at [530, 144] on img "More options" at bounding box center [536, 146] width 14 height 14
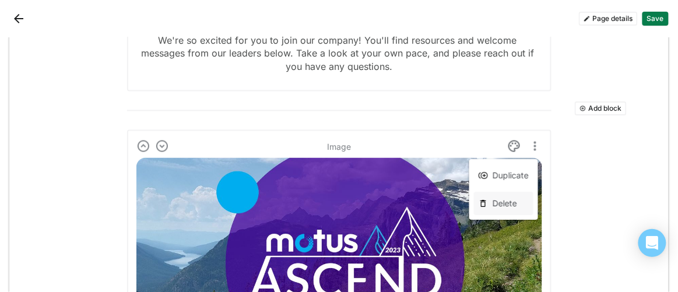
click at [491, 202] on div "Delete" at bounding box center [504, 203] width 60 height 23
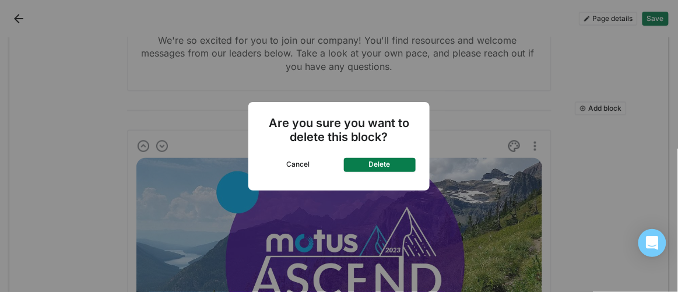
click at [404, 164] on button "Delete" at bounding box center [380, 165] width 72 height 14
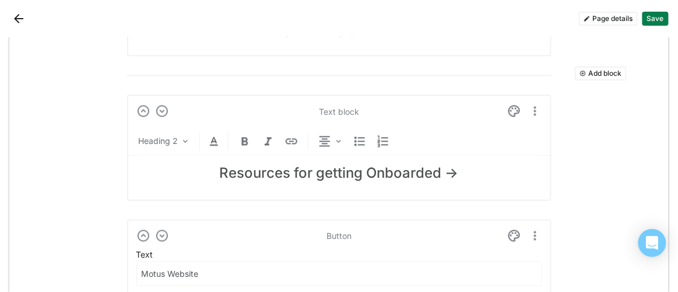
scroll to position [457, 0]
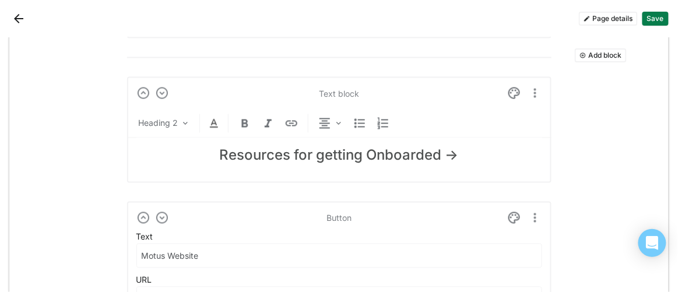
click at [531, 96] on img "More options" at bounding box center [536, 93] width 14 height 14
click at [491, 155] on div "Delete" at bounding box center [504, 150] width 60 height 23
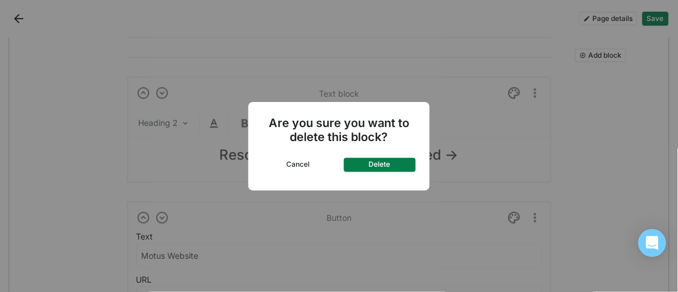
click at [408, 165] on button "Delete" at bounding box center [380, 165] width 72 height 14
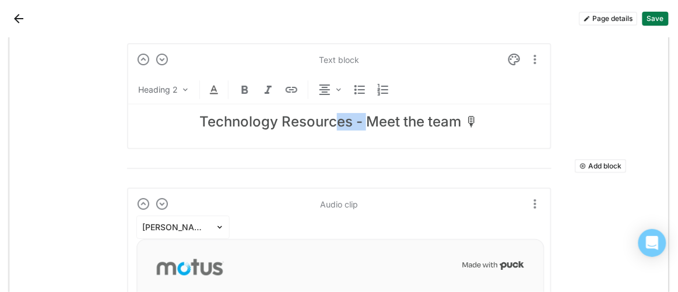
scroll to position [915, 0]
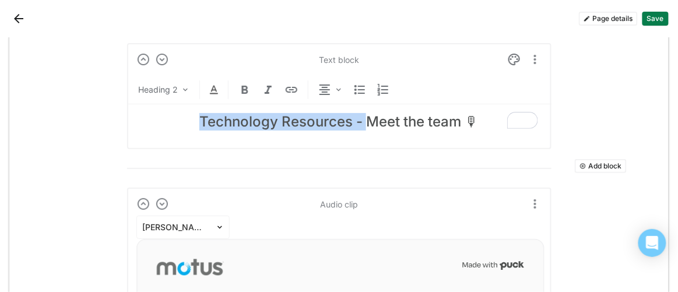
drag, startPoint x: 361, startPoint y: 117, endPoint x: 191, endPoint y: 121, distance: 169.8
click at [191, 121] on h2 "Technology Resources - Meet the team 🎙" at bounding box center [340, 122] width 406 height 17
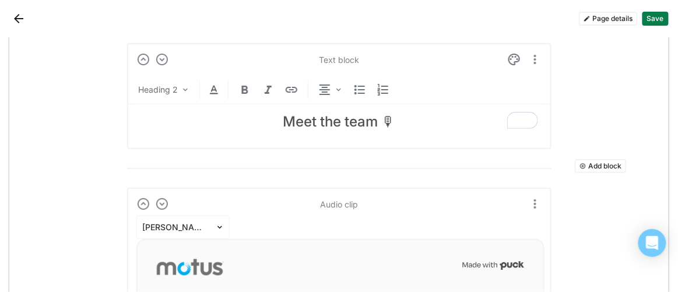
click at [340, 118] on h2 "Meet the team 🎙" at bounding box center [340, 122] width 406 height 17
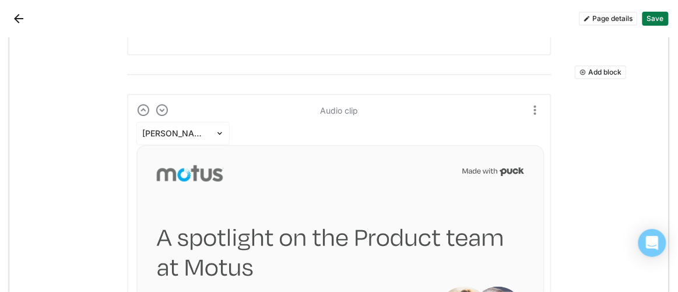
scroll to position [1059, 0]
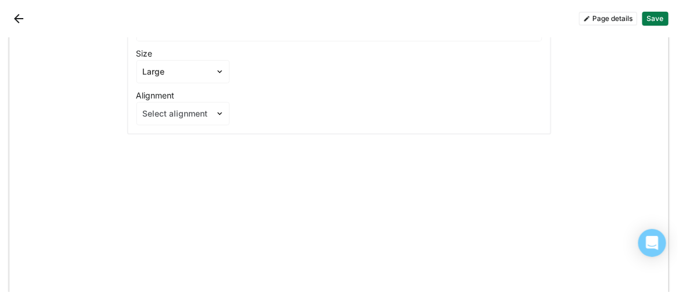
click at [662, 16] on button "Save" at bounding box center [656, 19] width 26 height 14
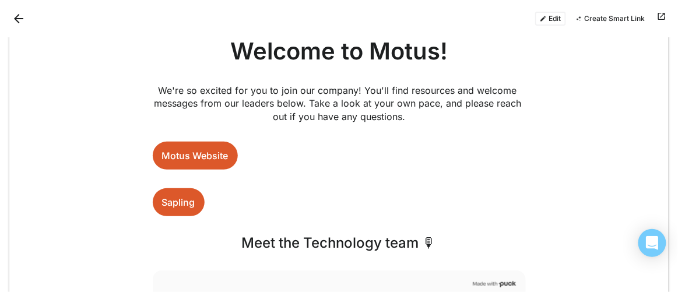
scroll to position [128, 0]
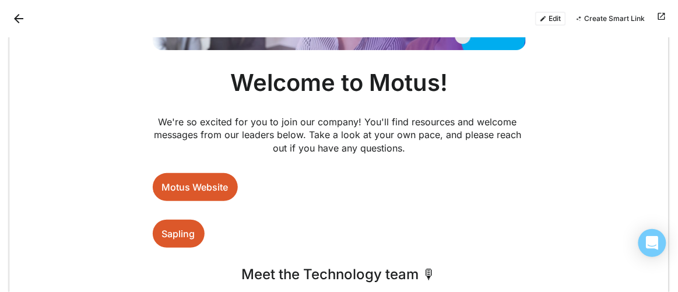
click at [553, 23] on button "Edit" at bounding box center [551, 19] width 31 height 14
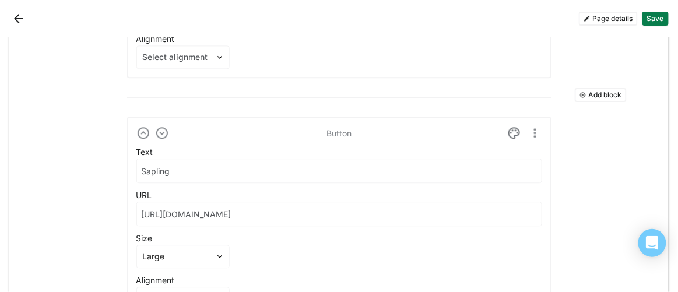
scroll to position [639, 0]
click at [531, 134] on img "More options" at bounding box center [536, 134] width 14 height 14
click at [508, 193] on div "Delete" at bounding box center [505, 191] width 25 height 10
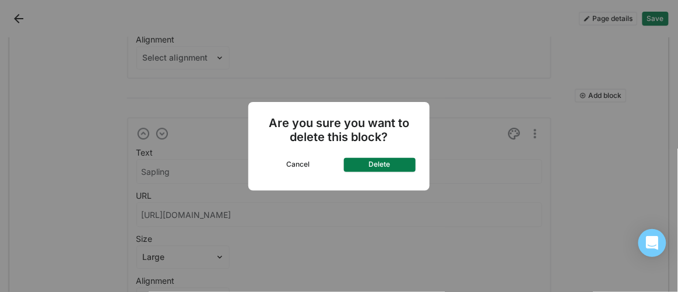
click at [394, 166] on button "Delete" at bounding box center [380, 165] width 72 height 14
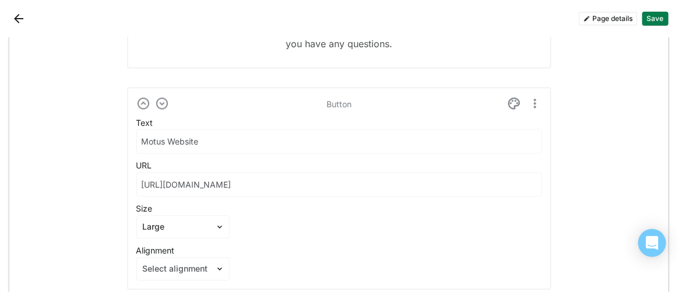
scroll to position [374, 0]
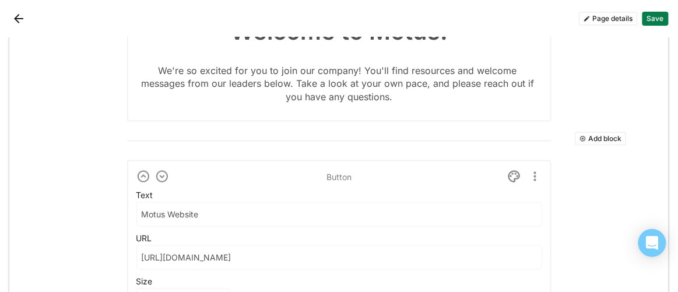
click at [586, 137] on button "Add block" at bounding box center [601, 139] width 52 height 14
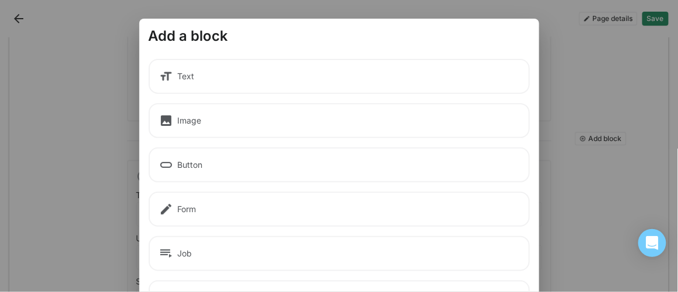
click at [198, 163] on div "Button" at bounding box center [340, 165] width 382 height 35
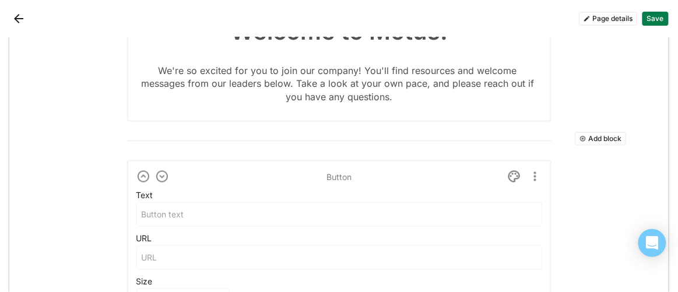
click at [204, 216] on input at bounding box center [339, 214] width 405 height 23
type input "Tour our solutions"
click at [193, 256] on input at bounding box center [339, 257] width 405 height 23
paste input "https://www.motus.com/virtual-product-tour/"
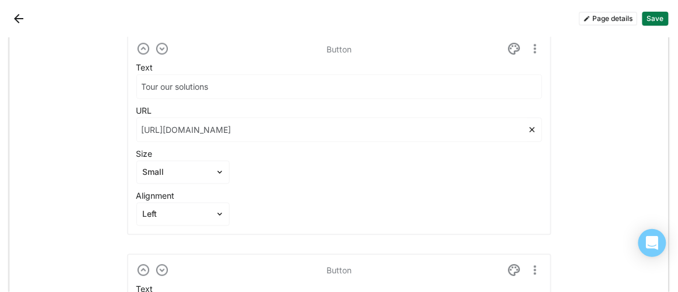
scroll to position [460, 0]
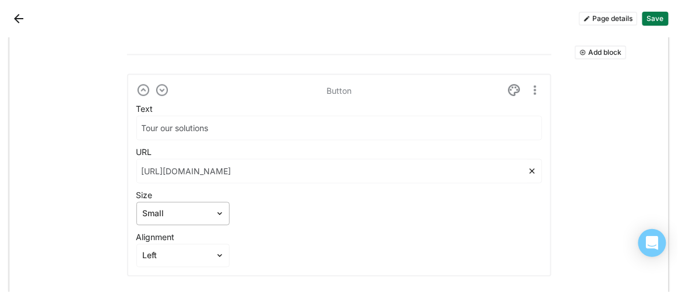
type input "https://www.motus.com/virtual-product-tour/"
click at [203, 215] on div at bounding box center [176, 214] width 67 height 12
click at [181, 270] on div "Large" at bounding box center [183, 272] width 84 height 23
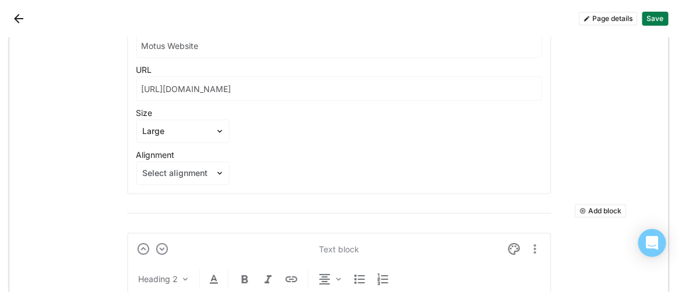
scroll to position [741, 0]
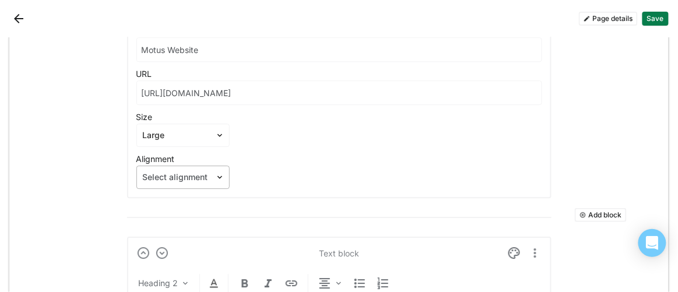
click at [215, 180] on img at bounding box center [219, 177] width 9 height 9
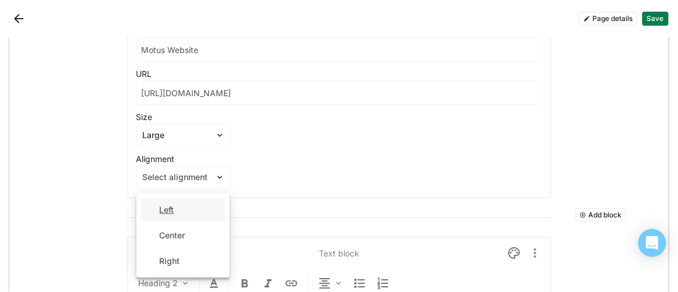
click at [190, 211] on div "Left" at bounding box center [183, 209] width 84 height 23
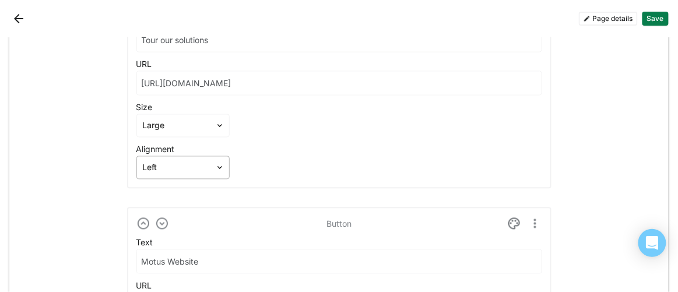
scroll to position [475, 0]
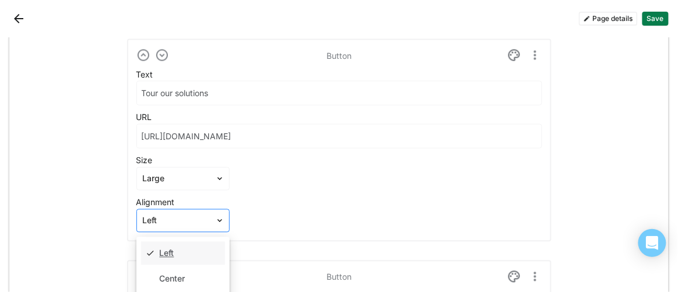
click at [215, 219] on img at bounding box center [219, 220] width 9 height 9
click at [191, 261] on div "Left" at bounding box center [183, 253] width 84 height 23
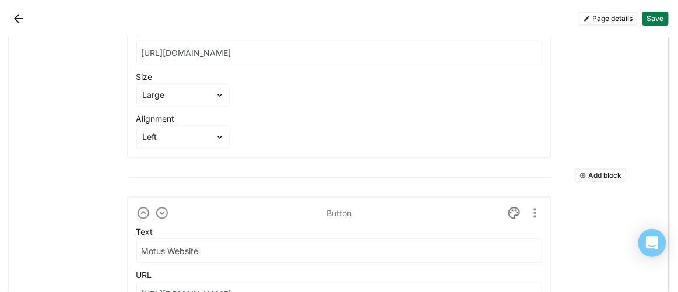
scroll to position [635, 0]
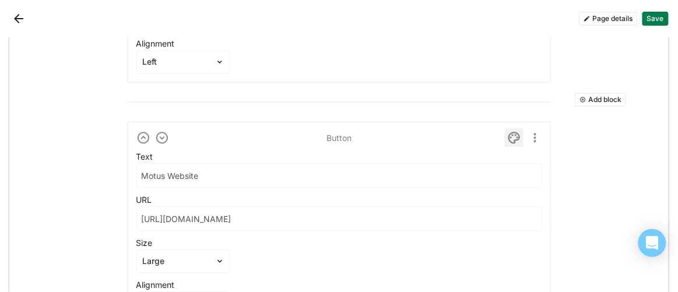
click at [508, 138] on img at bounding box center [515, 138] width 14 height 14
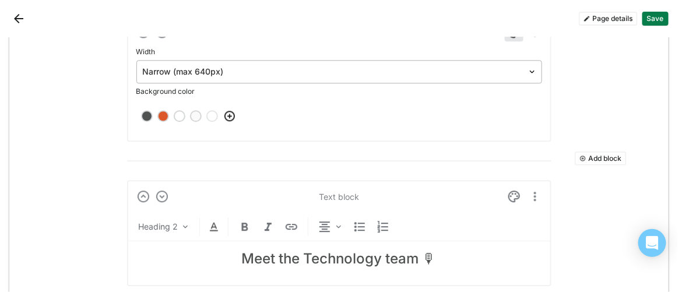
scroll to position [615, 0]
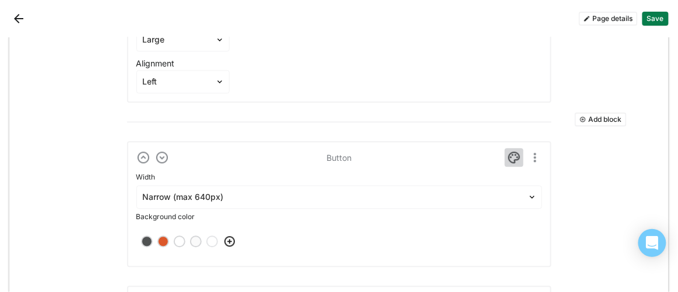
click at [509, 144] on div "Button Width Narrow (max 640px) Background color" at bounding box center [339, 204] width 425 height 126
click at [508, 156] on img at bounding box center [515, 158] width 14 height 14
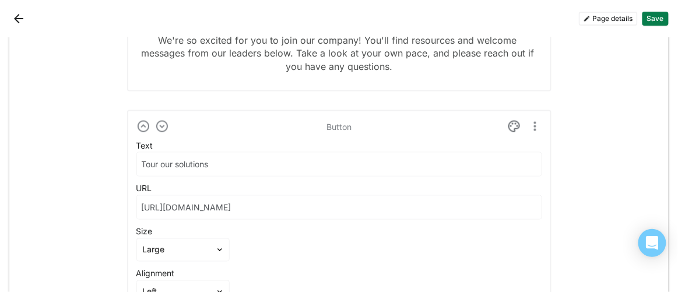
scroll to position [403, 0]
click at [511, 131] on img at bounding box center [515, 128] width 14 height 14
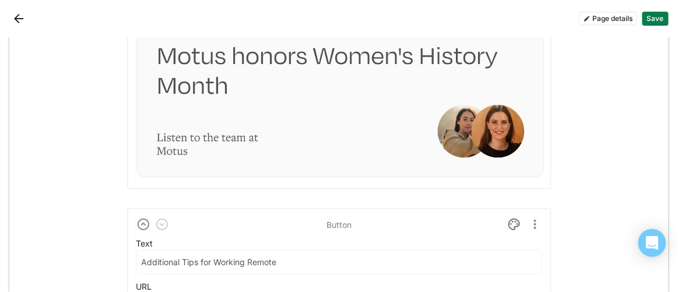
scroll to position [1718, 0]
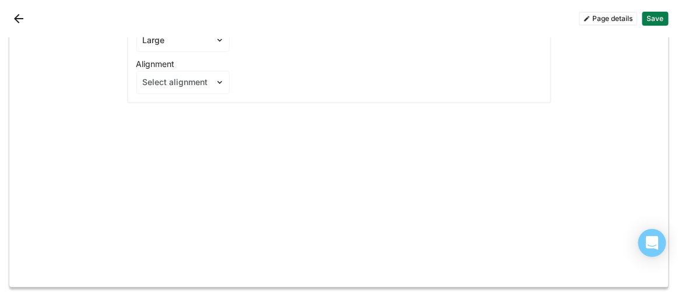
click at [650, 20] on button "Save" at bounding box center [656, 19] width 26 height 14
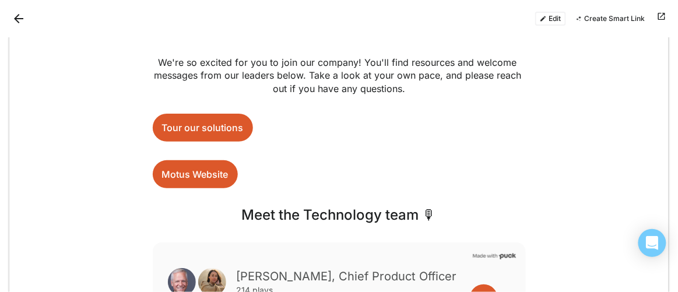
scroll to position [181, 0]
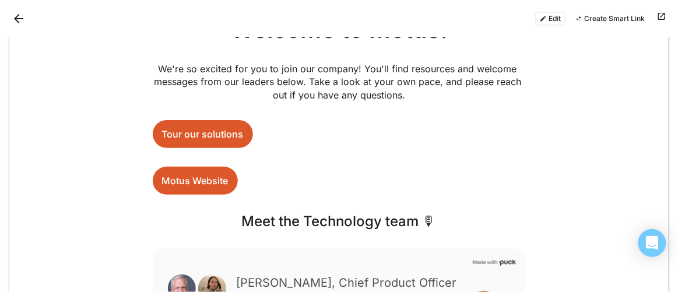
click at [200, 137] on link "Tour our solutions" at bounding box center [203, 134] width 100 height 28
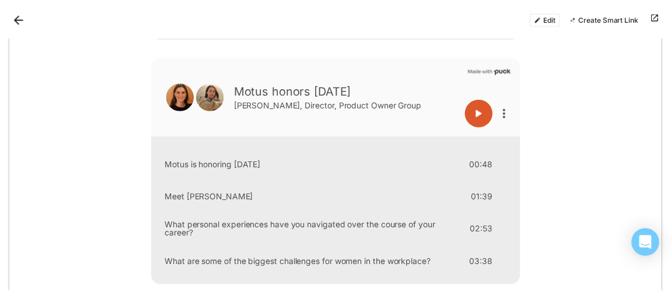
scroll to position [712, 0]
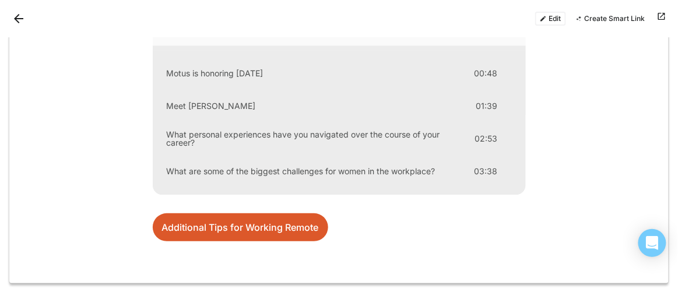
click at [19, 16] on button "Back" at bounding box center [18, 18] width 19 height 19
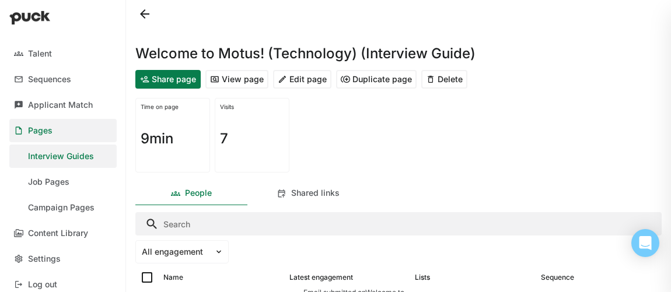
click at [232, 85] on button "View page" at bounding box center [236, 79] width 63 height 19
click at [289, 76] on button "Edit page" at bounding box center [302, 79] width 58 height 19
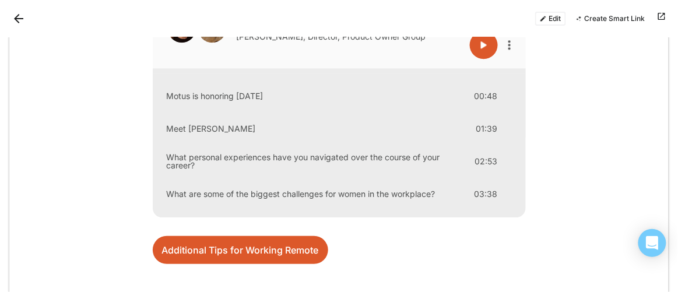
scroll to position [712, 0]
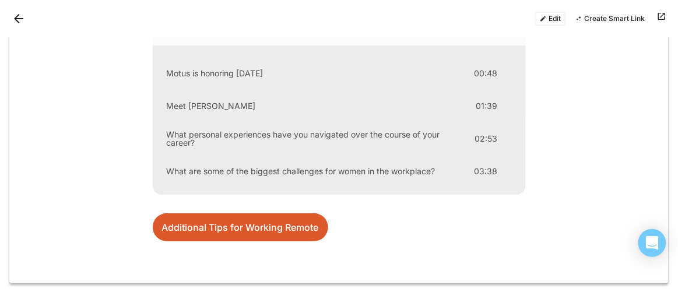
click at [20, 17] on button "Back" at bounding box center [18, 18] width 19 height 19
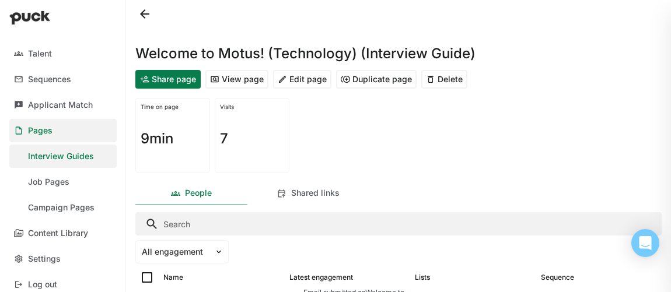
click at [142, 18] on button at bounding box center [144, 14] width 19 height 19
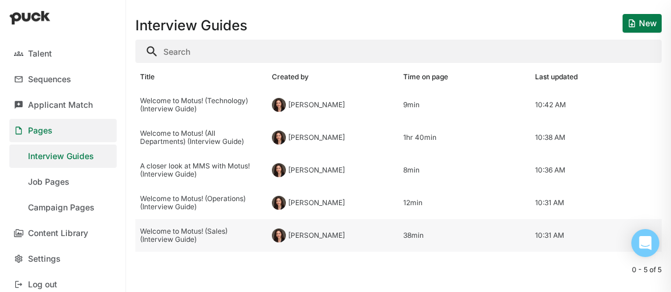
click at [179, 232] on div "Welcome to Motus! (Sales) (Interview Guide)" at bounding box center [201, 236] width 123 height 17
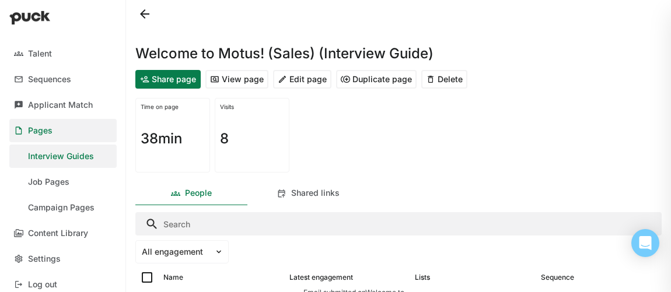
click at [298, 76] on button "Edit page" at bounding box center [302, 79] width 58 height 19
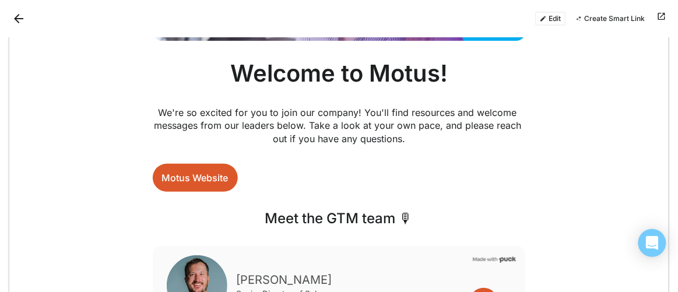
scroll to position [265, 0]
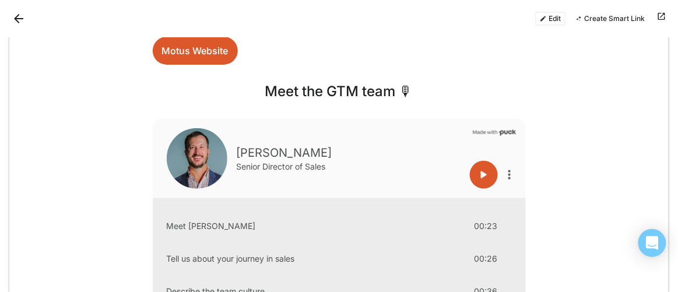
click at [557, 19] on button "Edit" at bounding box center [551, 19] width 31 height 14
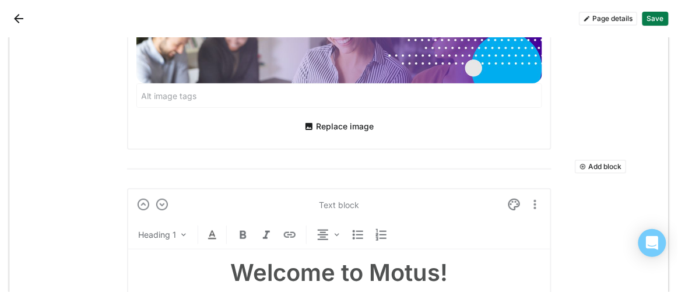
scroll to position [126, 0]
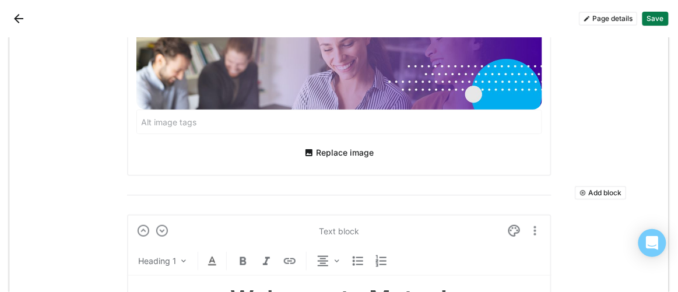
click at [590, 191] on button "Add block" at bounding box center [601, 193] width 52 height 14
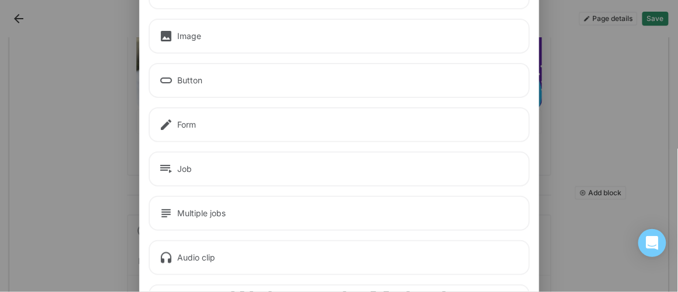
scroll to position [106, 0]
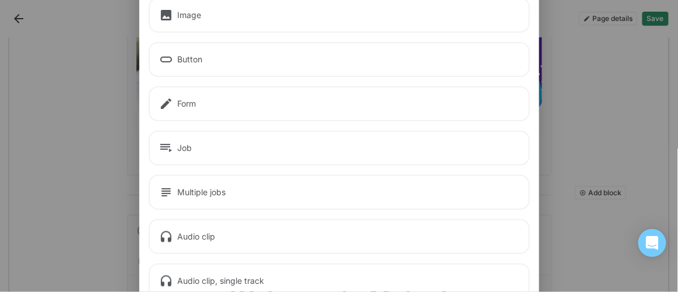
click at [194, 237] on div "Audio clip" at bounding box center [340, 236] width 382 height 35
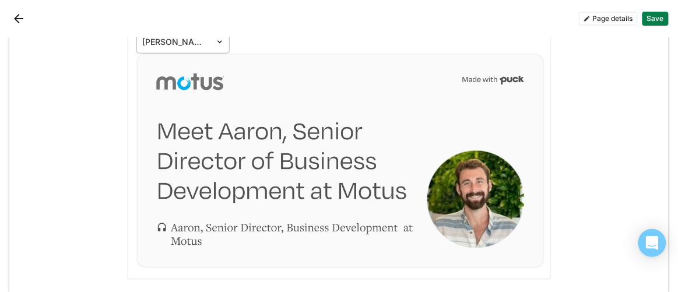
click at [183, 44] on div at bounding box center [176, 42] width 67 height 12
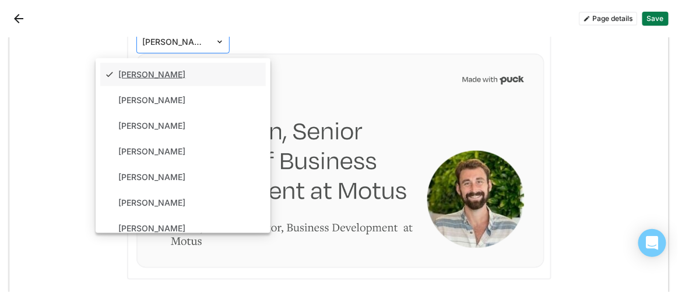
scroll to position [338, 0]
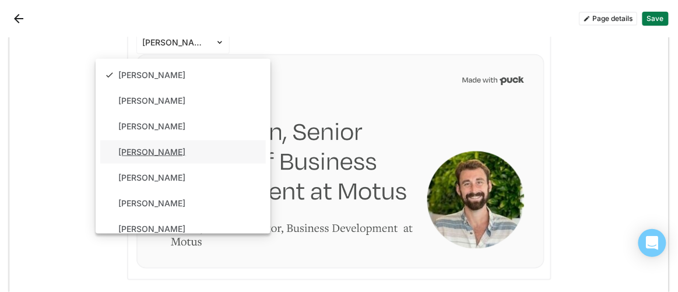
click at [178, 145] on div "[PERSON_NAME]" at bounding box center [183, 152] width 166 height 23
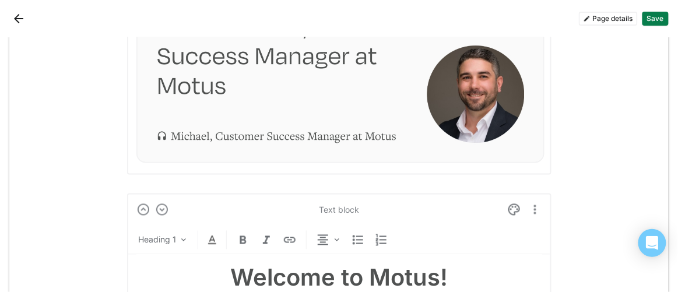
scroll to position [285, 0]
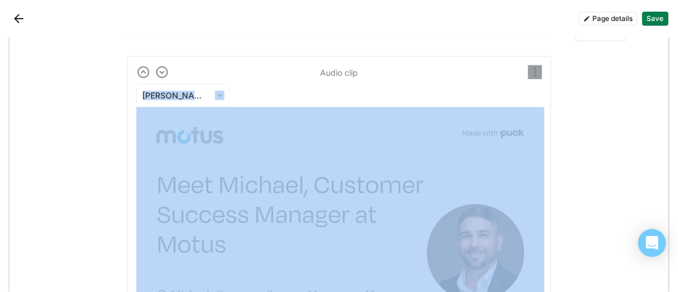
drag, startPoint x: 381, startPoint y: 68, endPoint x: 401, endPoint y: 107, distance: 43.8
click at [401, 108] on div "Audio clip Michael Carfagna" at bounding box center [339, 195] width 425 height 278
click at [156, 72] on img at bounding box center [162, 72] width 14 height 14
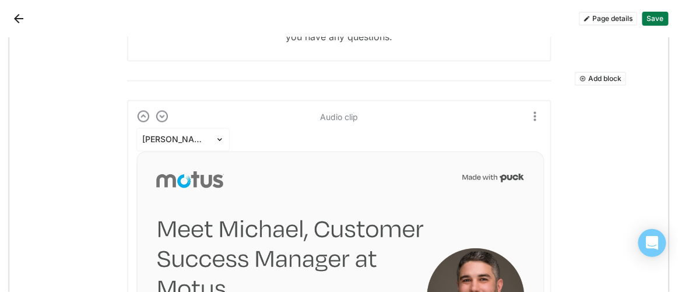
scroll to position [424, 0]
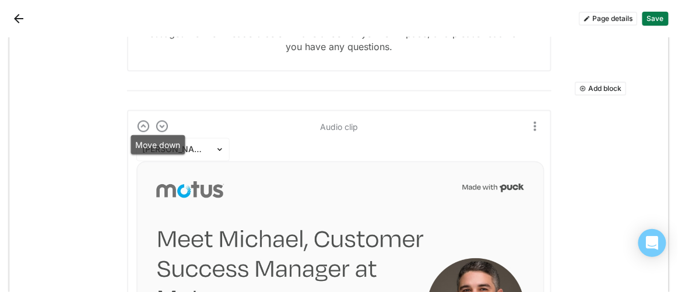
click at [159, 125] on img at bounding box center [162, 127] width 14 height 14
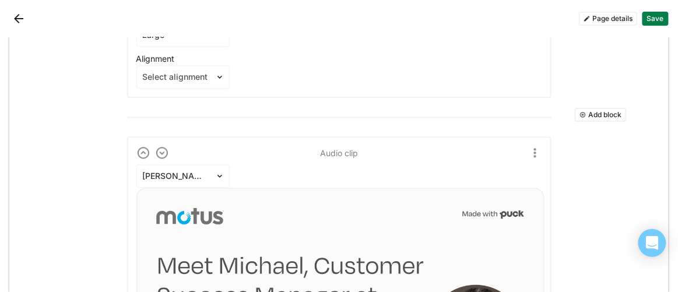
scroll to position [616, 0]
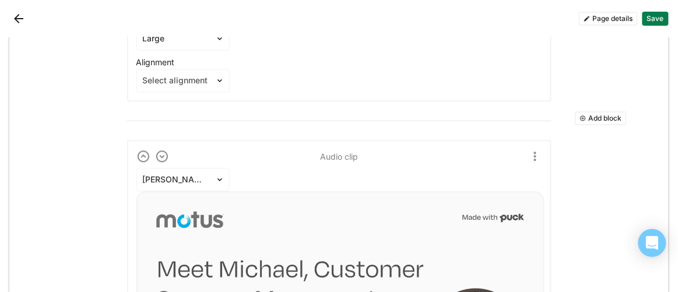
click at [157, 156] on img at bounding box center [162, 156] width 14 height 14
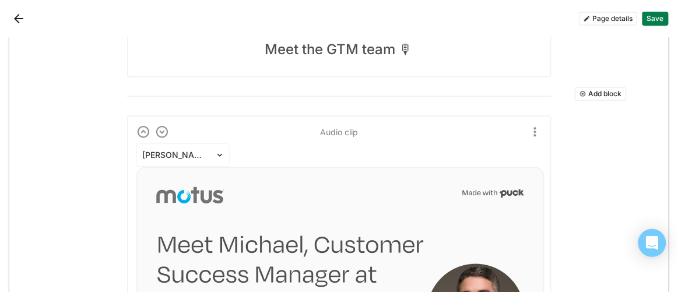
scroll to position [755, 0]
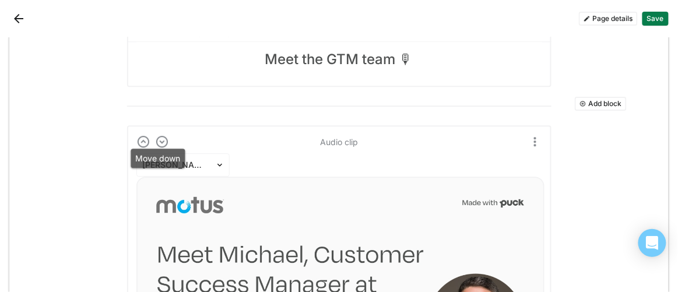
click at [158, 142] on img at bounding box center [162, 142] width 14 height 14
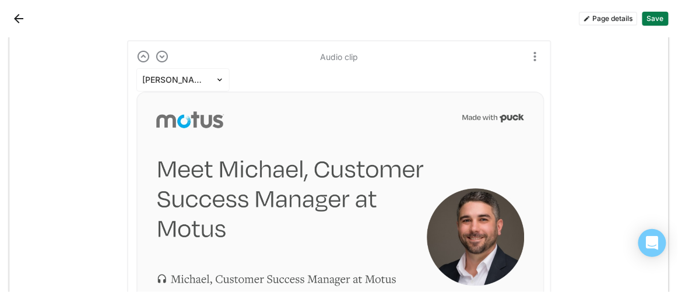
scroll to position [1127, 0]
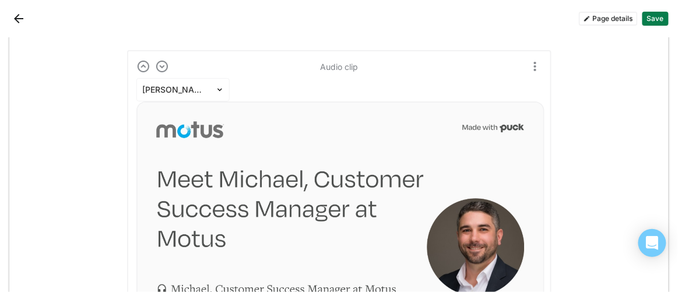
click at [159, 64] on img at bounding box center [162, 67] width 14 height 14
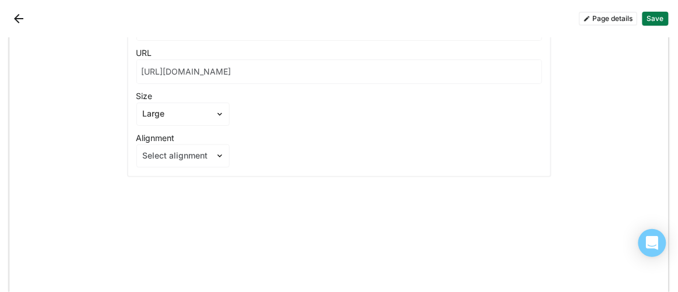
scroll to position [2699, 0]
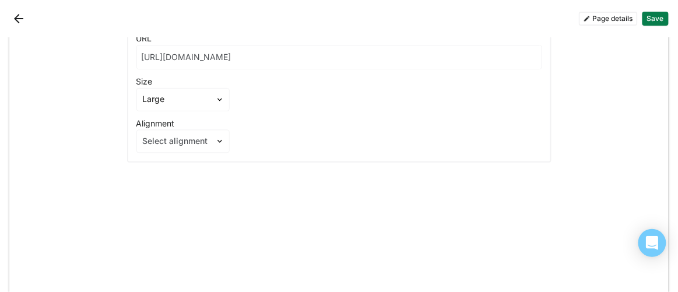
click at [661, 20] on button "Save" at bounding box center [656, 19] width 26 height 14
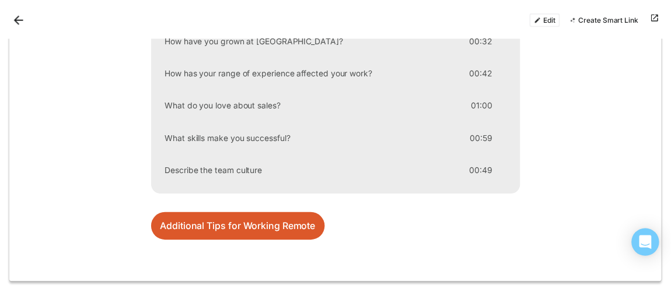
scroll to position [2047, 0]
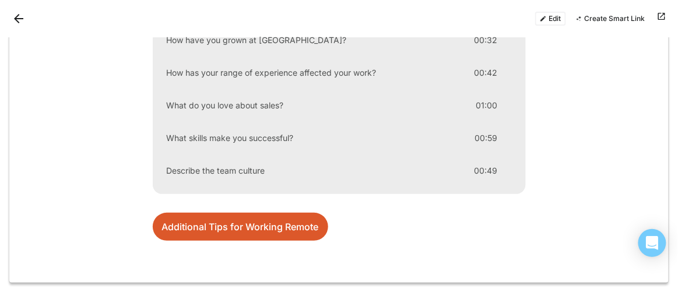
click at [26, 15] on button "Back" at bounding box center [18, 18] width 19 height 19
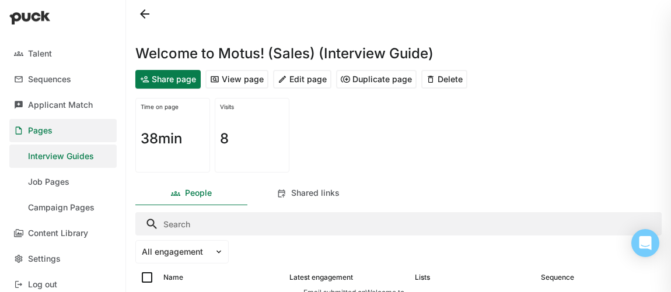
click at [143, 15] on button at bounding box center [144, 14] width 19 height 19
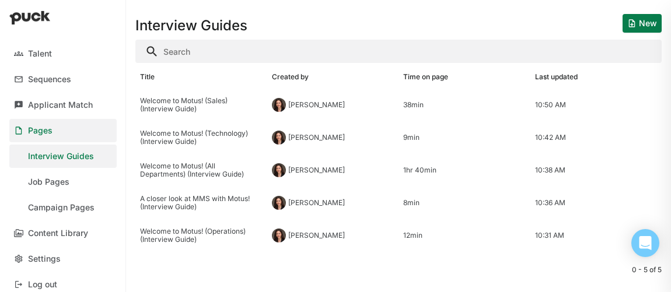
click at [60, 3] on div at bounding box center [63, 18] width 126 height 37
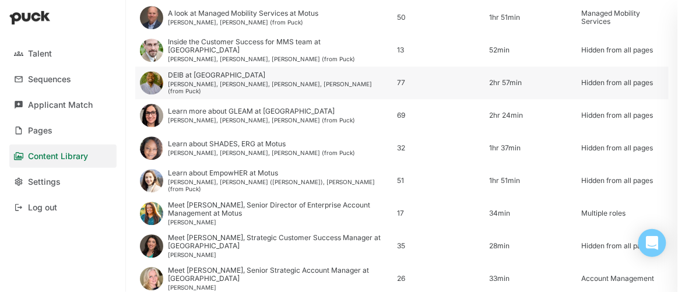
scroll to position [1062, 0]
